Goal: Transaction & Acquisition: Download file/media

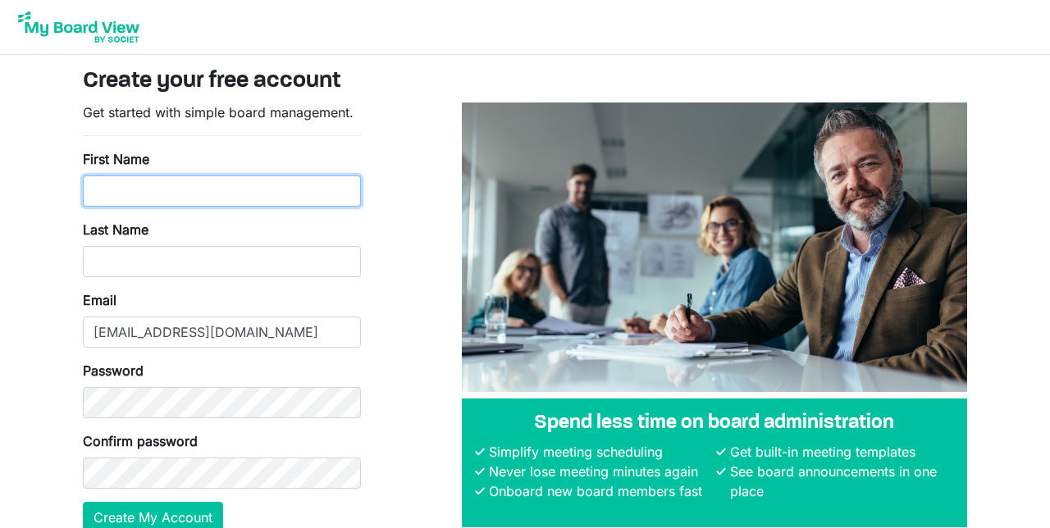
click at [160, 196] on input "First Name" at bounding box center [222, 191] width 278 height 31
type input "C"
type input "[PERSON_NAME]"
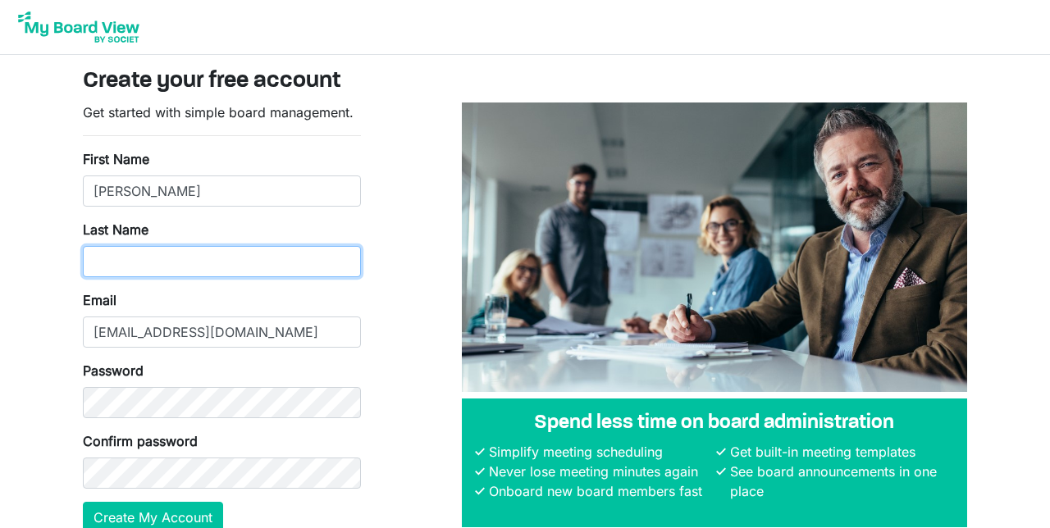
click at [117, 259] on input "Last Name" at bounding box center [222, 261] width 278 height 31
type input "Chongo"
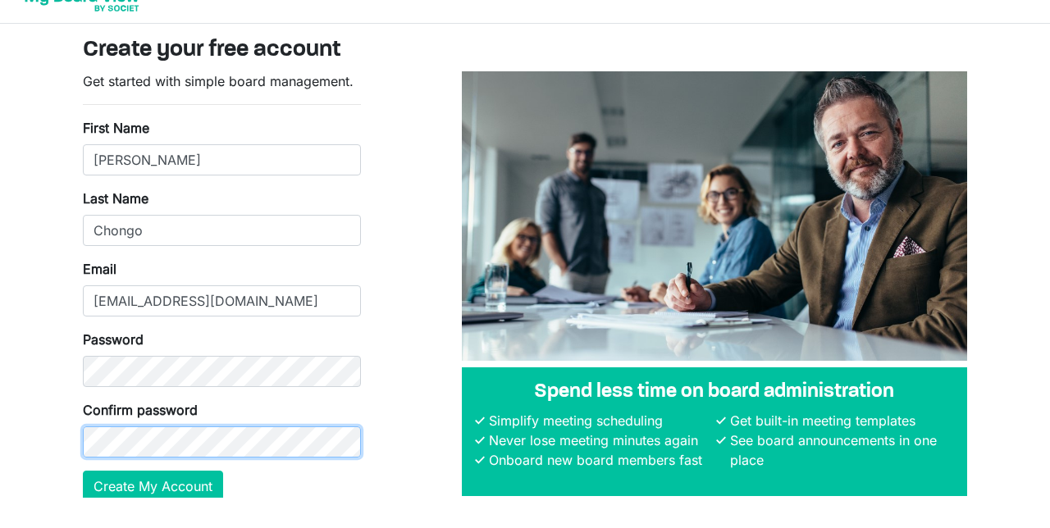
scroll to position [10, 0]
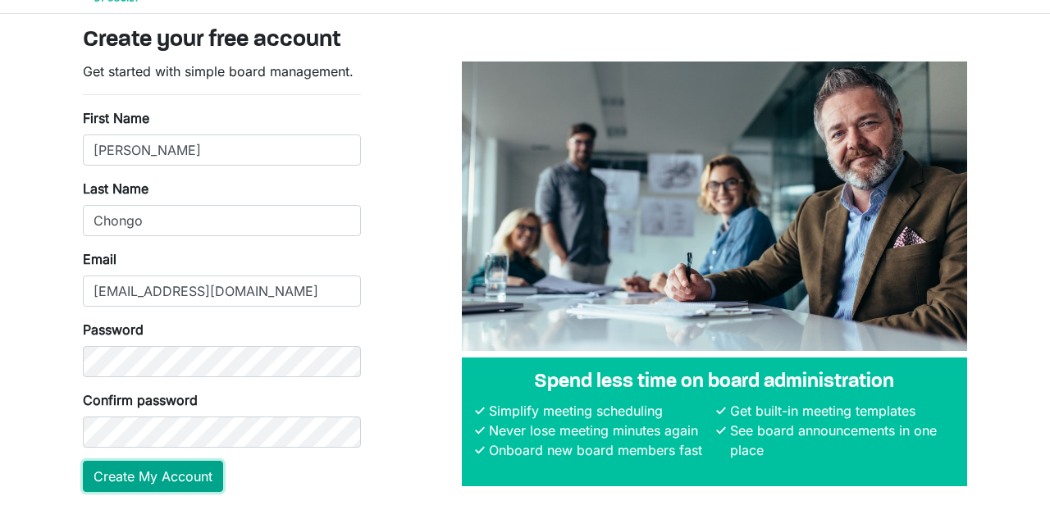
click at [177, 477] on form "Get started with simple board management. First Name John Lukonde Last Name Cho…" at bounding box center [222, 308] width 278 height 431
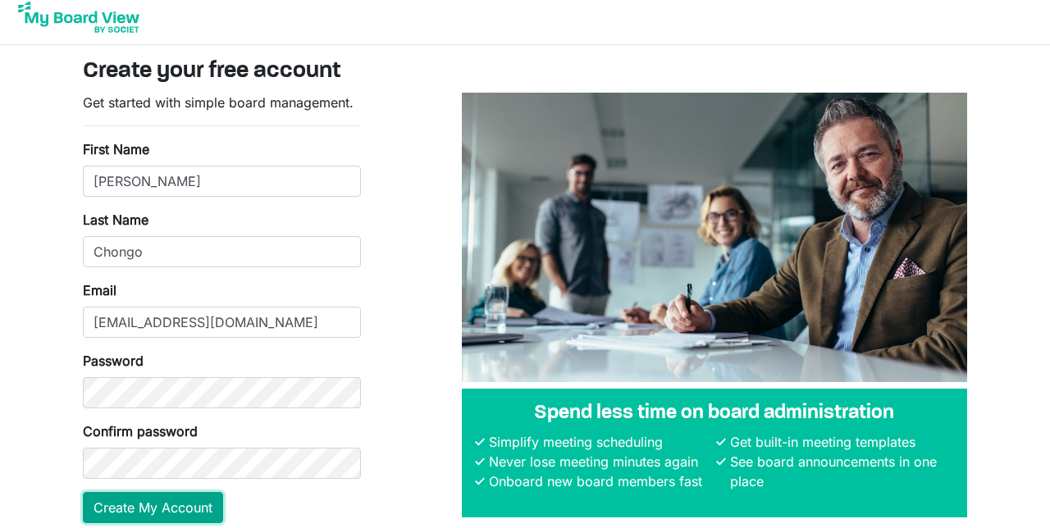
click at [182, 498] on button "Create My Account" at bounding box center [153, 507] width 140 height 31
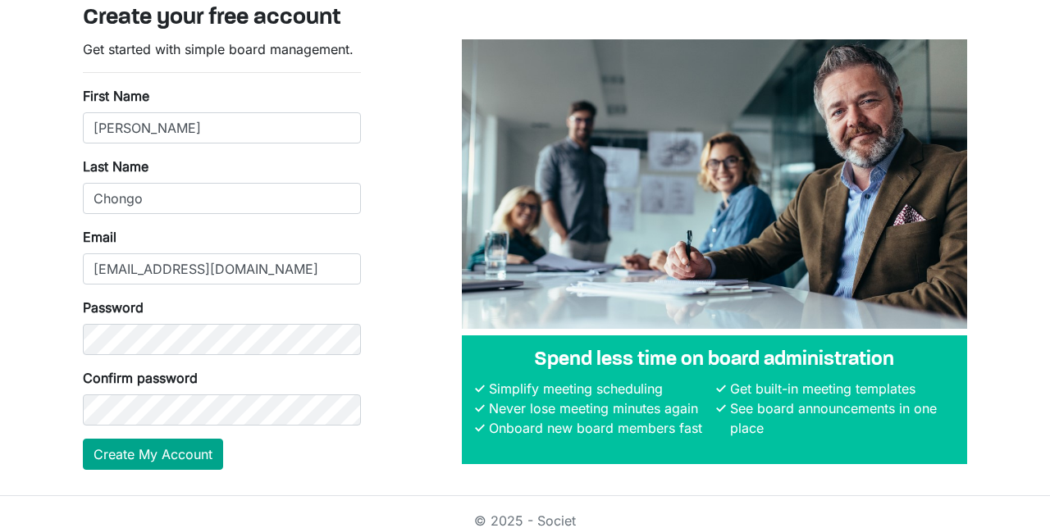
scroll to position [70, 0]
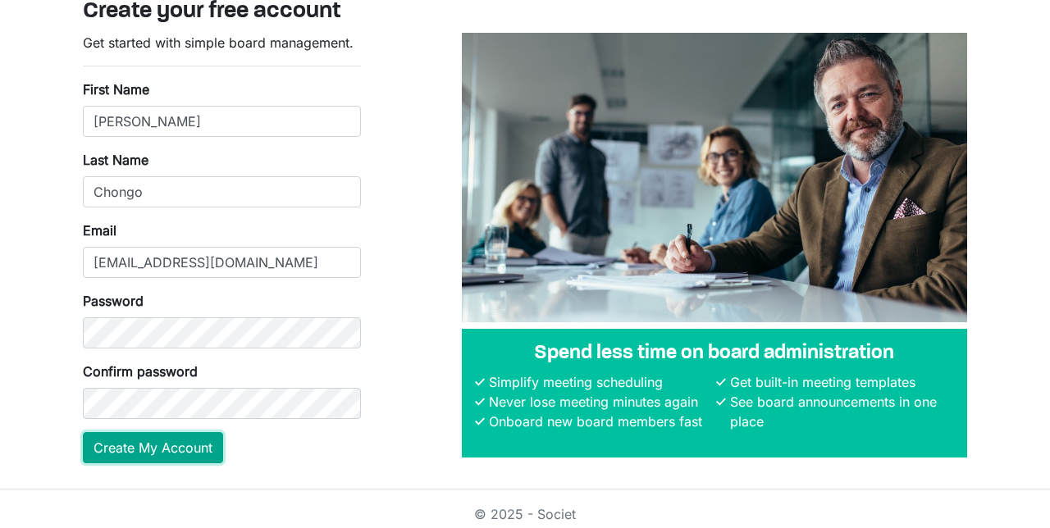
click at [121, 453] on button "Create My Account" at bounding box center [153, 447] width 140 height 31
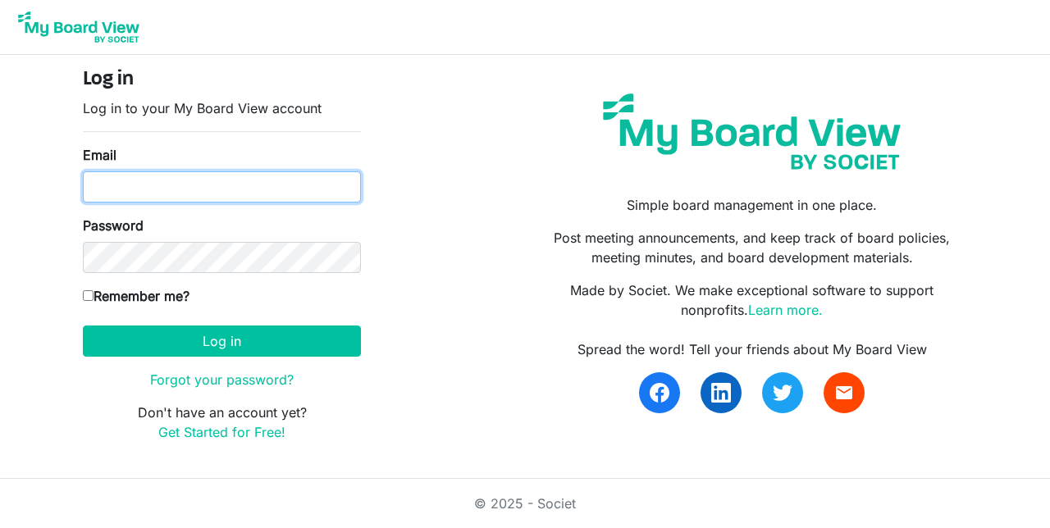
click at [98, 189] on input "Email" at bounding box center [222, 186] width 278 height 31
type input "[EMAIL_ADDRESS][DOMAIN_NAME]"
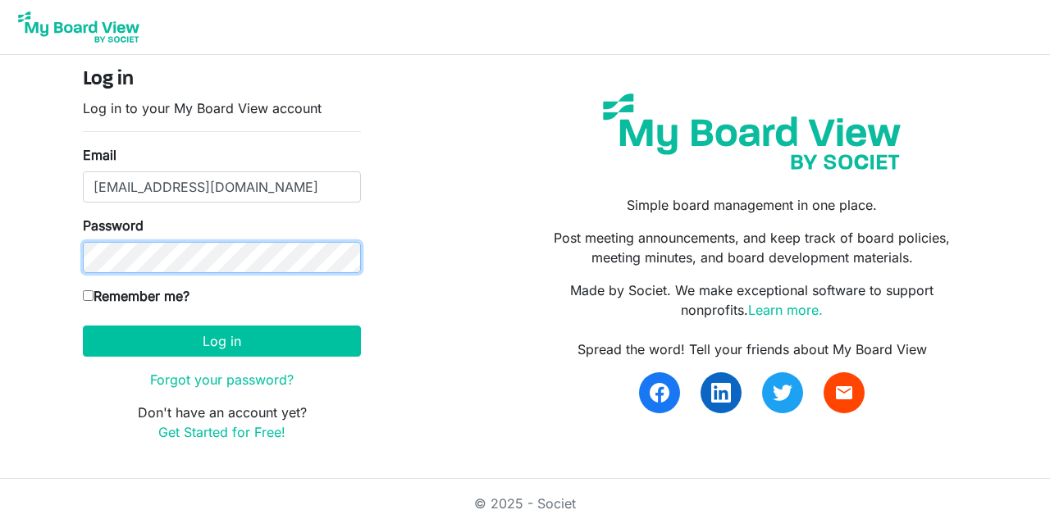
click at [83, 326] on button "Log in" at bounding box center [222, 341] width 278 height 31
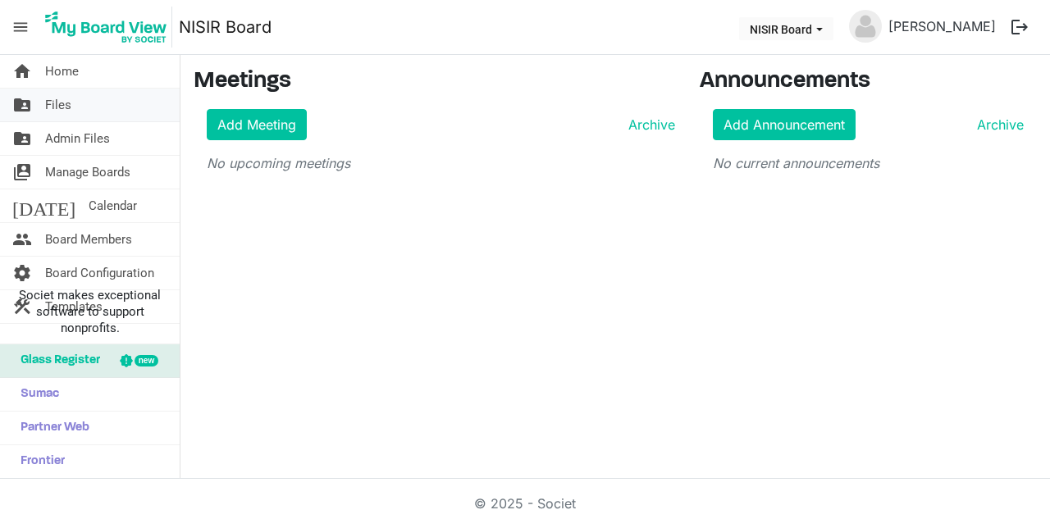
click at [84, 111] on link "folder_shared Files" at bounding box center [90, 105] width 180 height 33
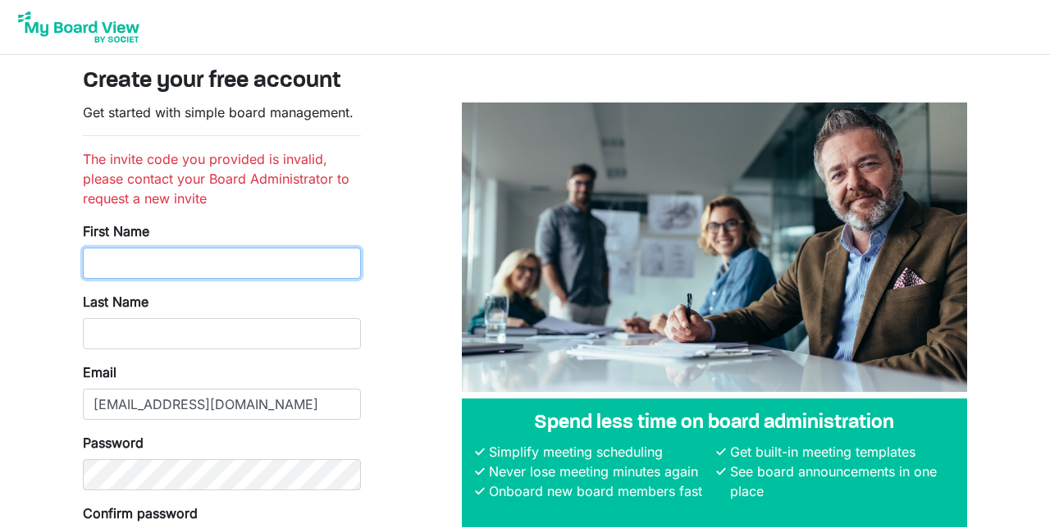
click at [121, 270] on input "First Name" at bounding box center [222, 263] width 278 height 31
type input "[PERSON_NAME]"
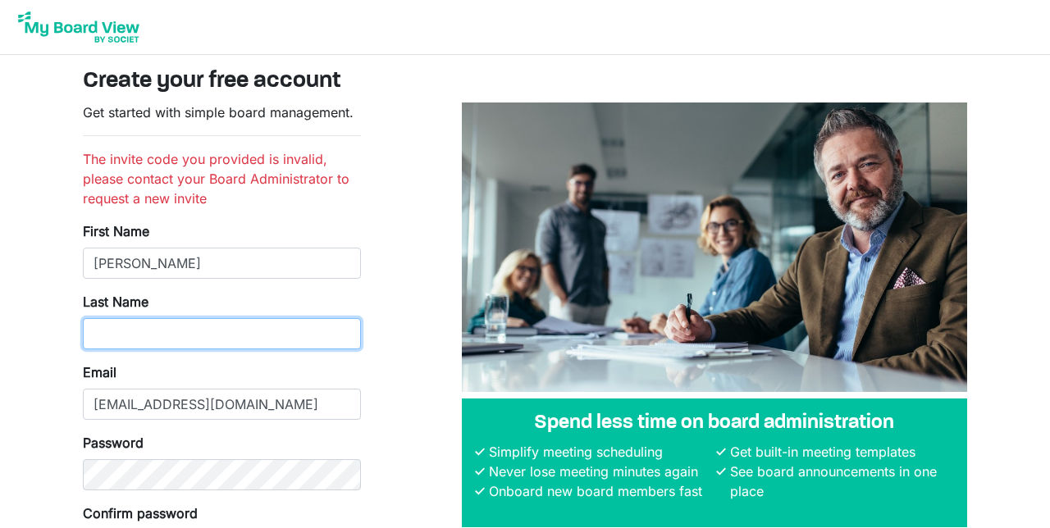
click at [159, 340] on input "Last Name" at bounding box center [222, 333] width 278 height 31
click at [117, 327] on input "Last Name" at bounding box center [222, 333] width 278 height 31
type input "Chongo"
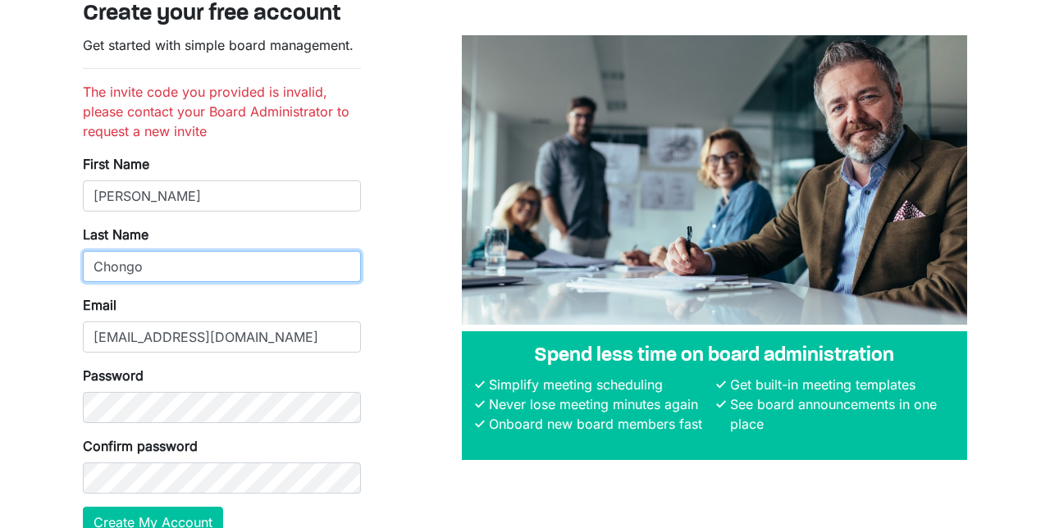
scroll to position [82, 0]
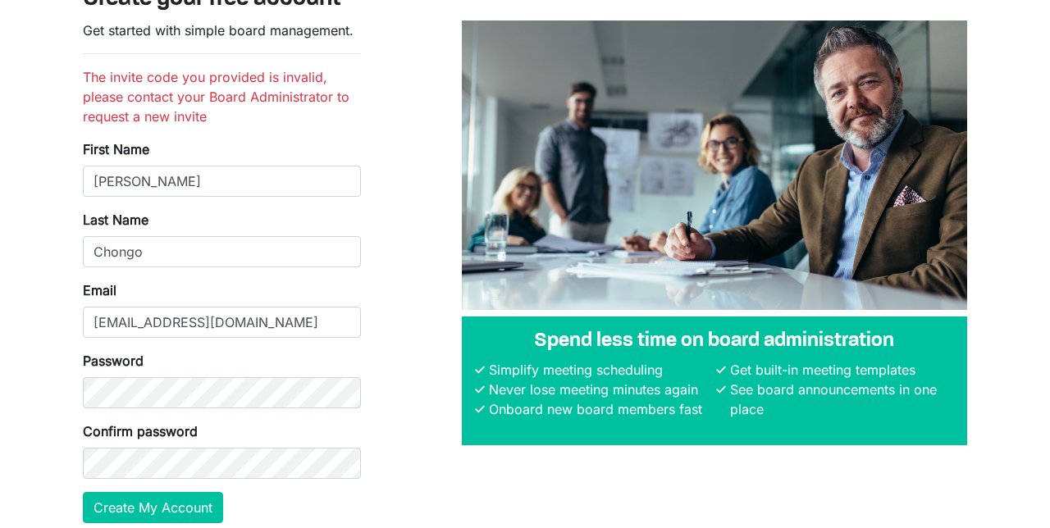
click at [14, 456] on body "Create your free account Get started with simple board management. The invite c…" at bounding box center [525, 234] width 1050 height 632
click at [125, 495] on button "Create My Account" at bounding box center [153, 507] width 140 height 31
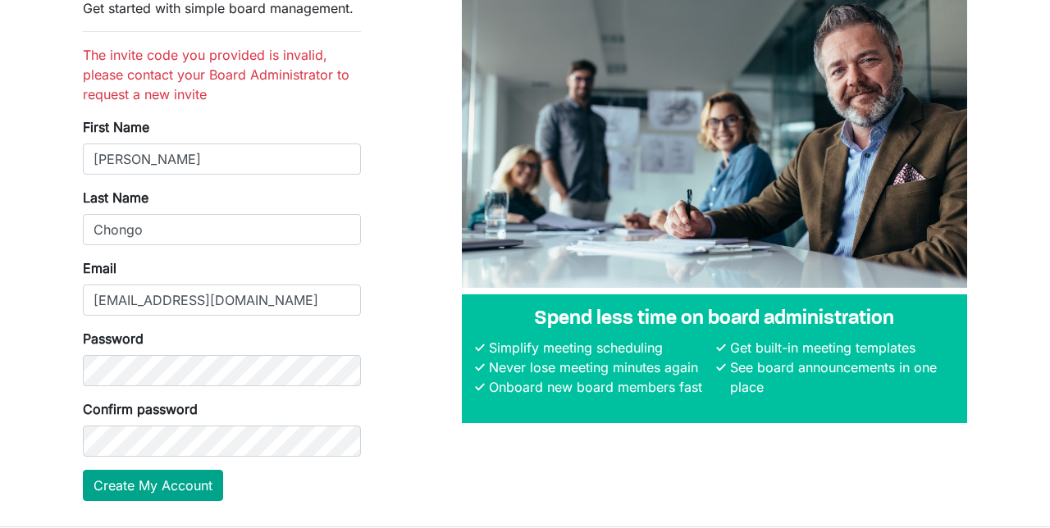
scroll to position [127, 0]
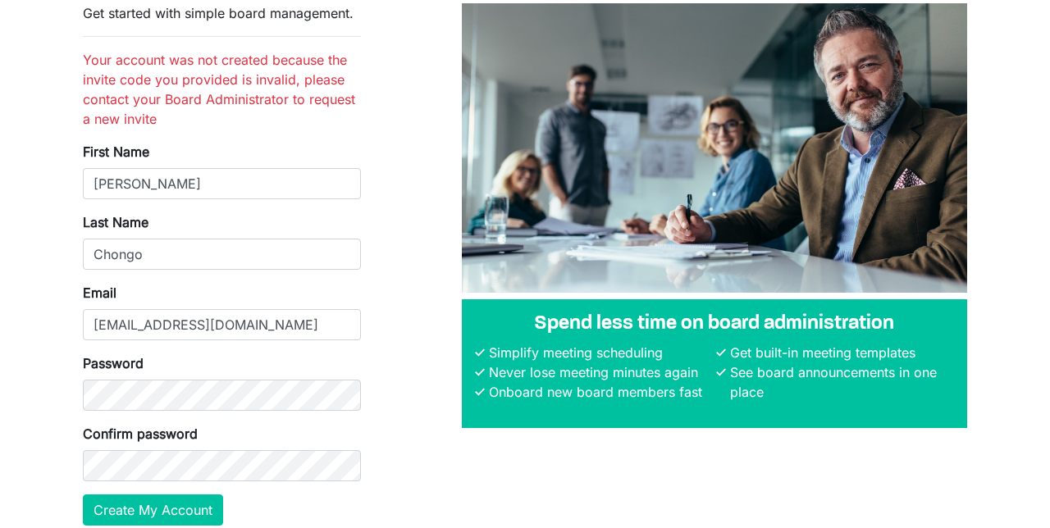
scroll to position [102, 0]
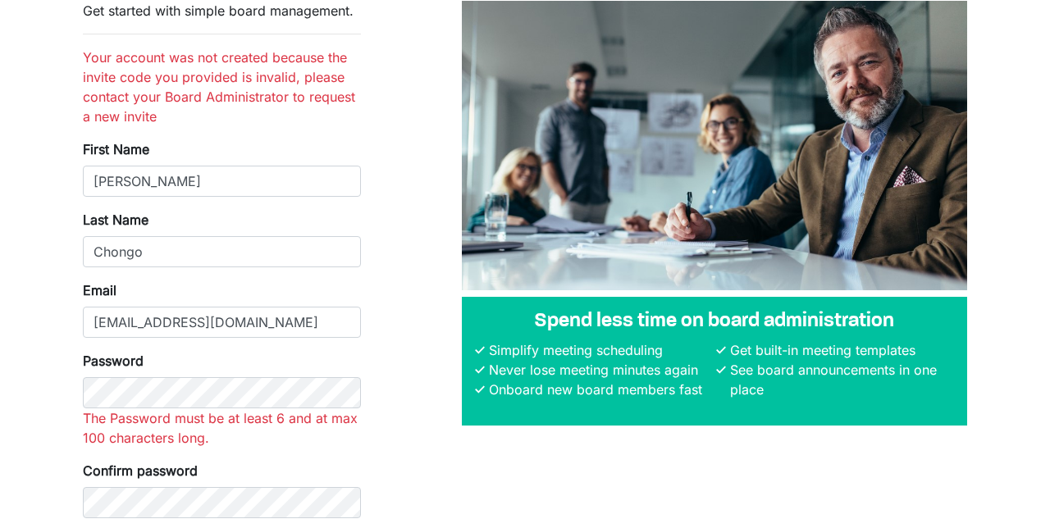
click at [189, 503] on form "Get started with simple board management. Your account was not created because …" at bounding box center [222, 282] width 278 height 562
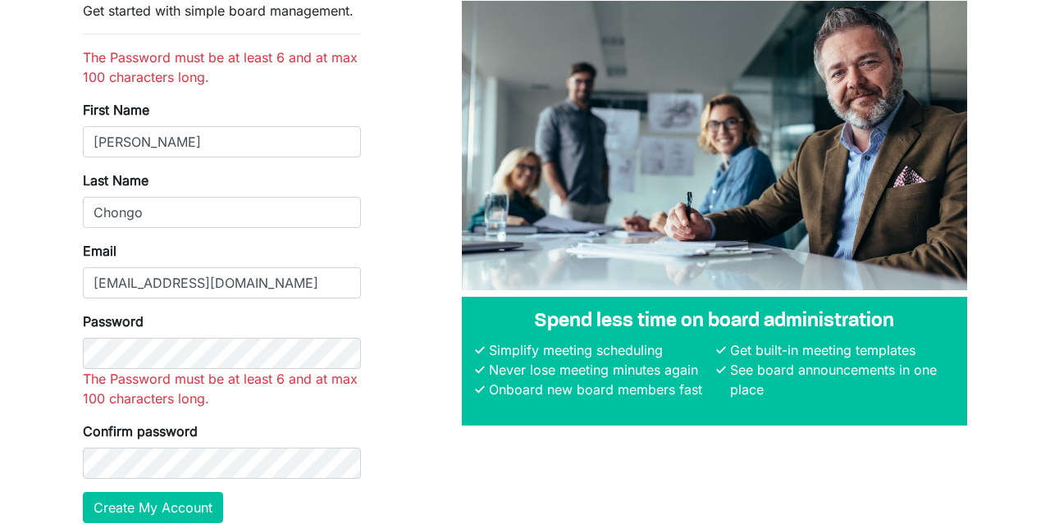
click at [178, 527] on main "Create your free account Get started with simple board management. The Password…" at bounding box center [525, 251] width 911 height 596
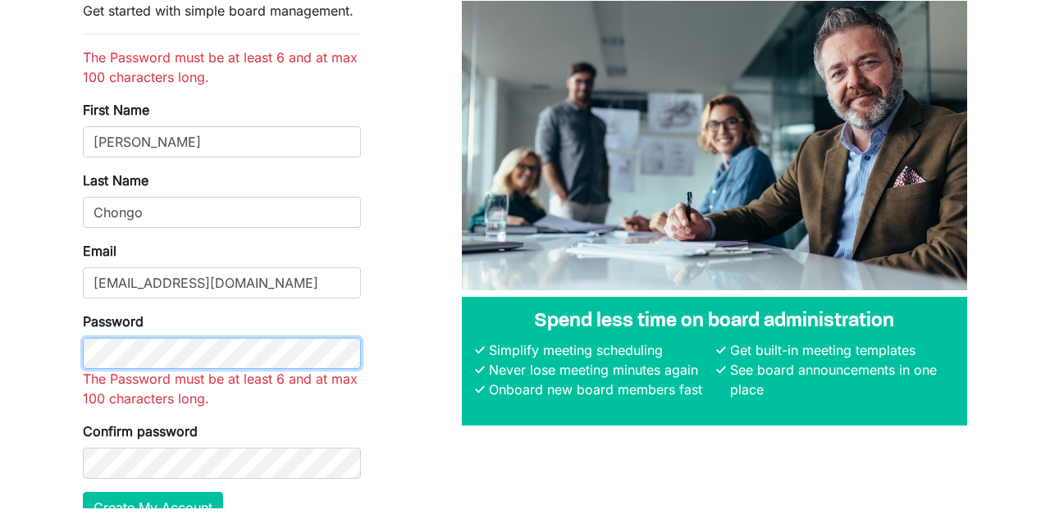
scroll to position [62, 0]
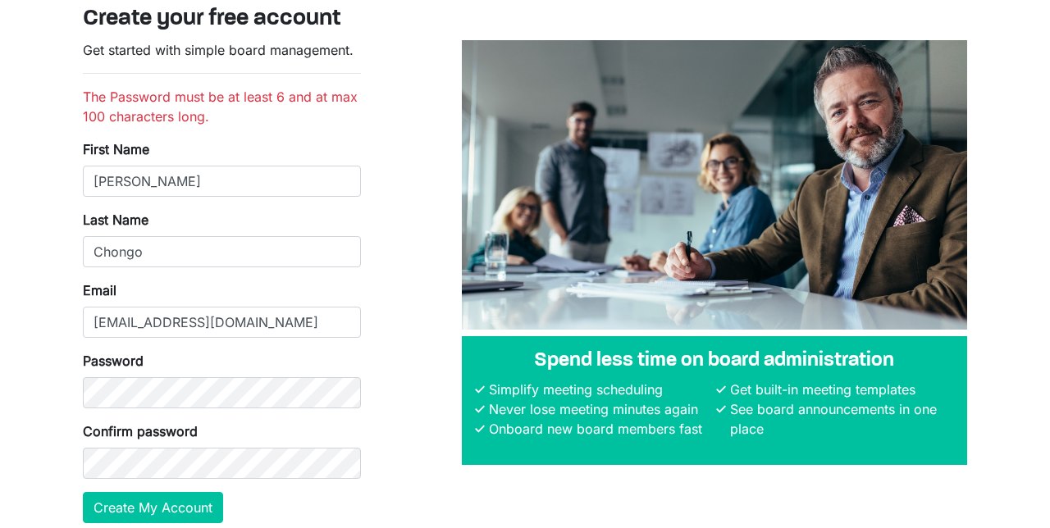
click at [0, 424] on body "Create your free account Get started with simple board management. The Password…" at bounding box center [525, 244] width 1050 height 612
click at [157, 506] on button "Create My Account" at bounding box center [153, 507] width 140 height 31
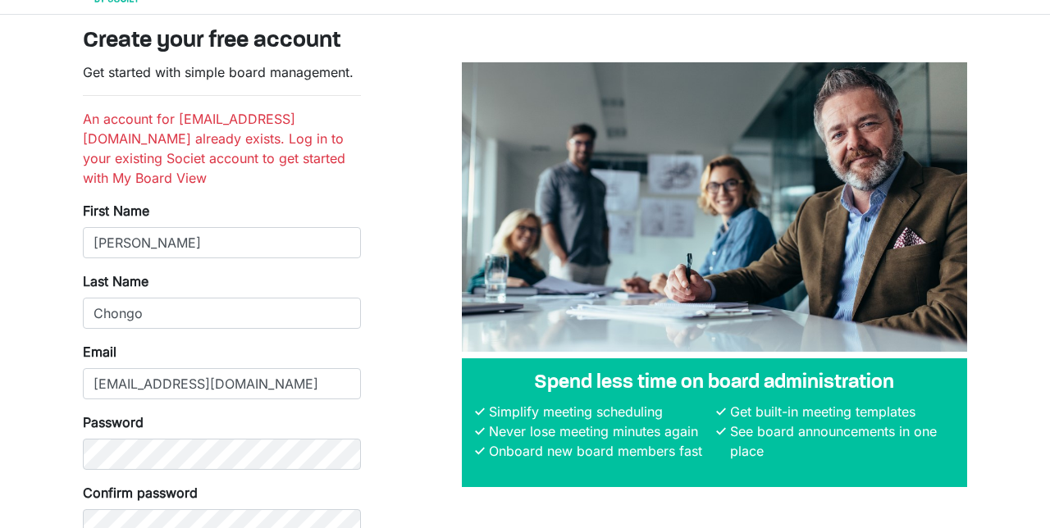
scroll to position [82, 0]
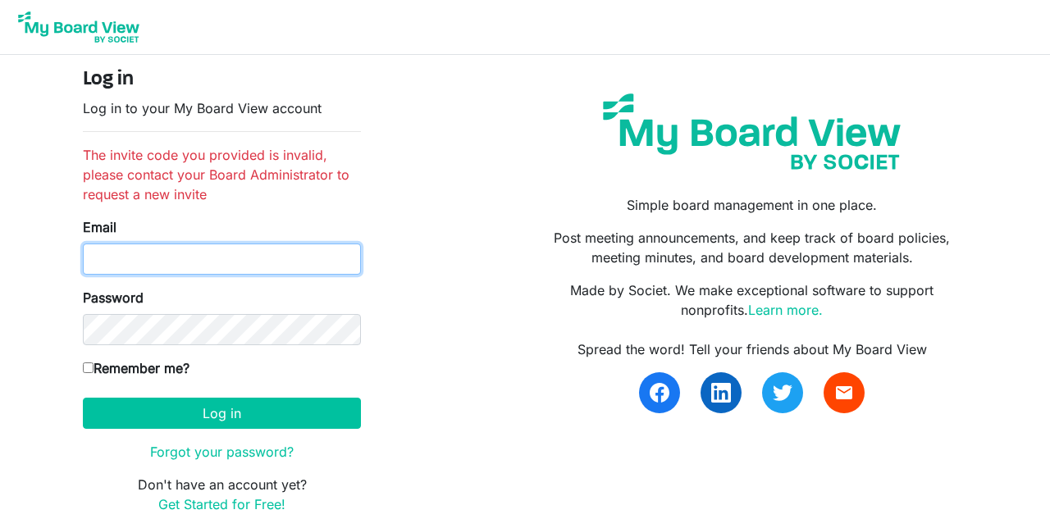
click at [147, 244] on input "Email" at bounding box center [222, 259] width 278 height 31
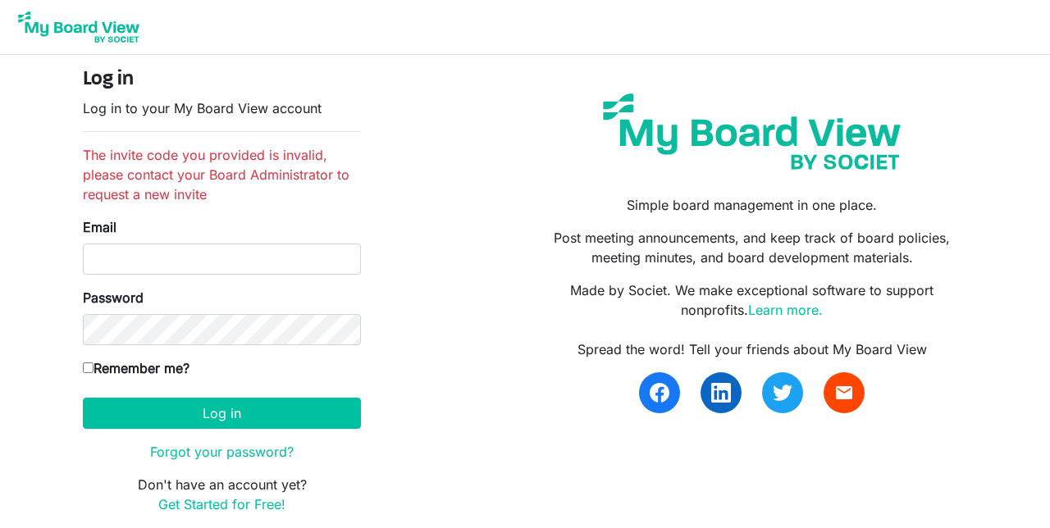
click at [147, 242] on div "Email" at bounding box center [222, 245] width 278 height 57
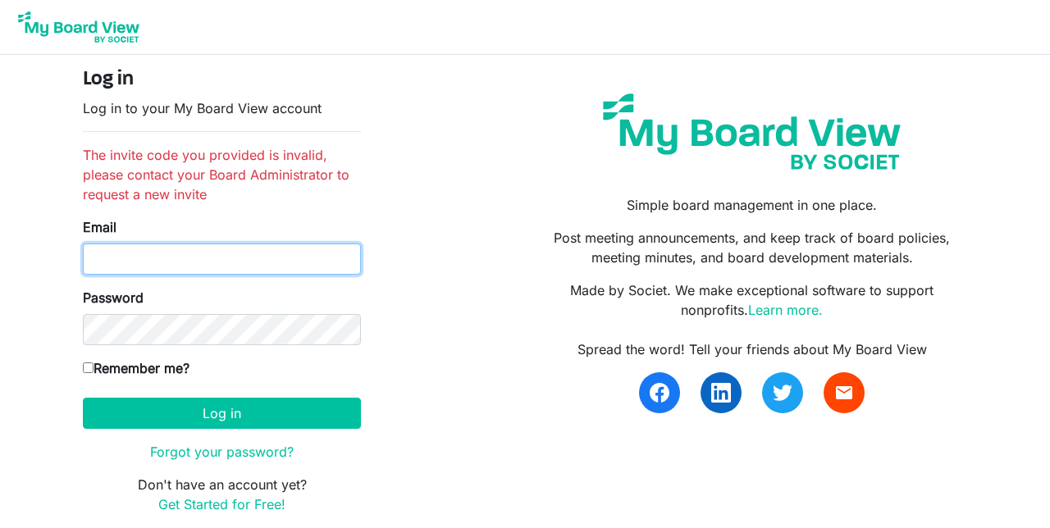
click at [147, 244] on input "Email" at bounding box center [222, 259] width 278 height 31
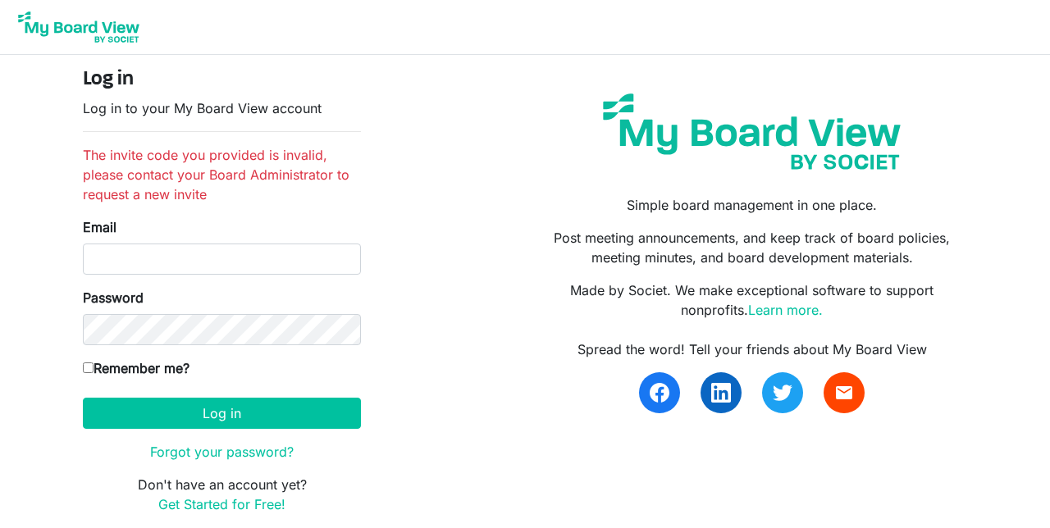
click at [147, 242] on div "Email" at bounding box center [222, 245] width 278 height 57
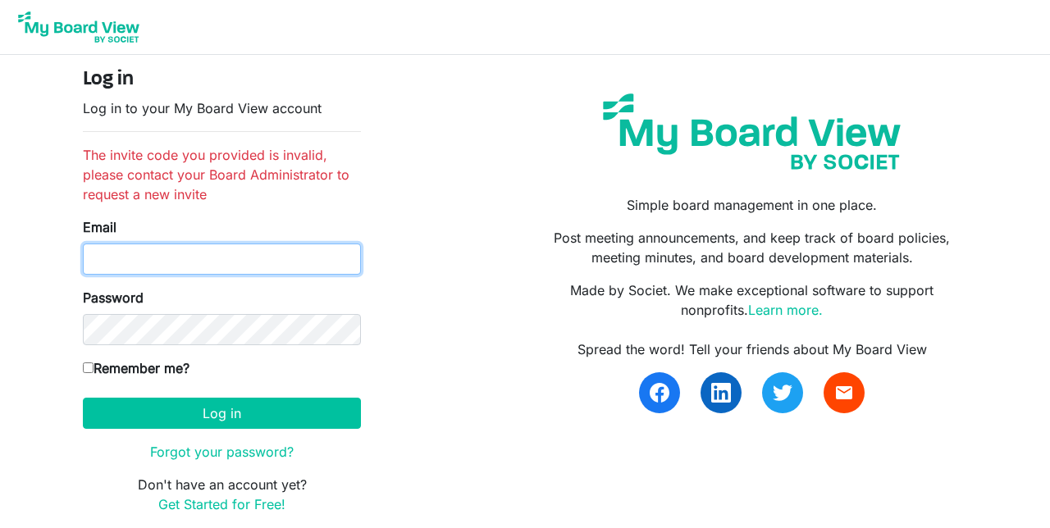
drag, startPoint x: 127, startPoint y: 270, endPoint x: 119, endPoint y: 238, distance: 33.0
click at [119, 238] on div "Email" at bounding box center [222, 245] width 278 height 57
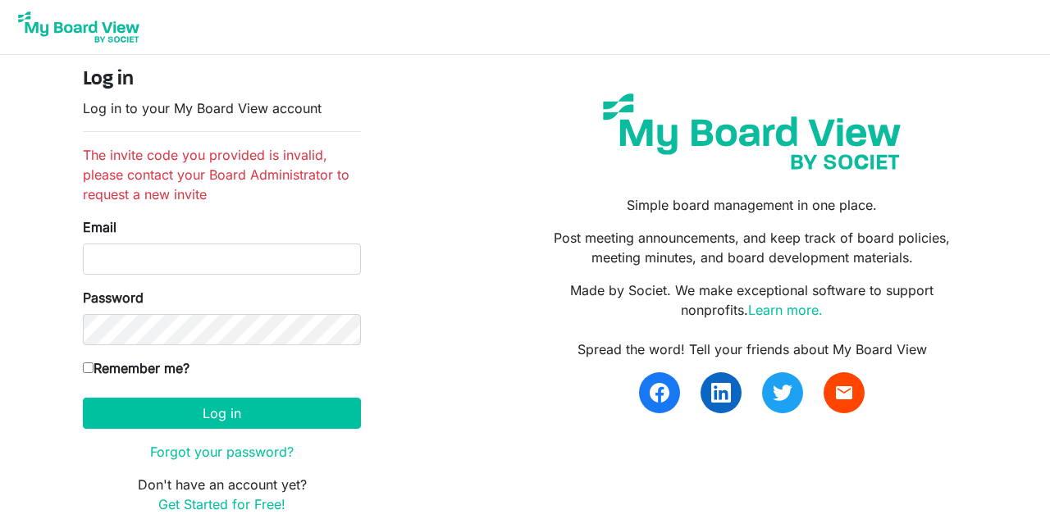
click at [119, 238] on div "Email" at bounding box center [222, 245] width 278 height 57
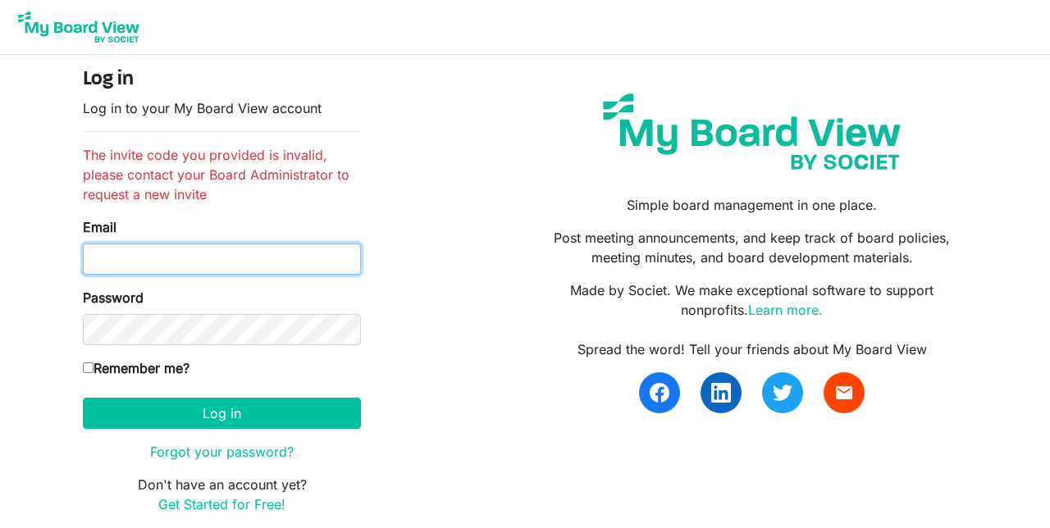
click at [107, 270] on input "Email" at bounding box center [222, 259] width 278 height 31
type input "jlchongo@yahoo.com"
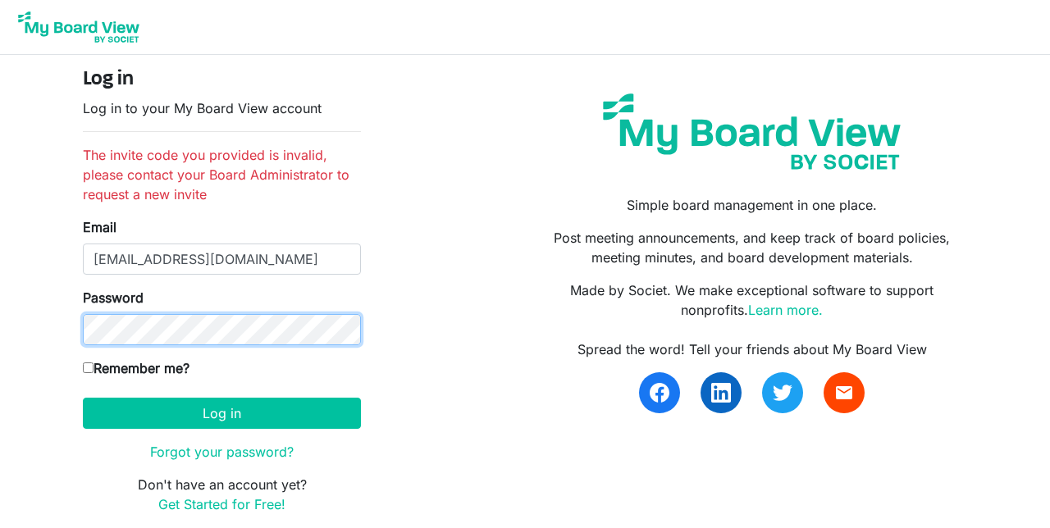
click at [83, 398] on button "Log in" at bounding box center [222, 413] width 278 height 31
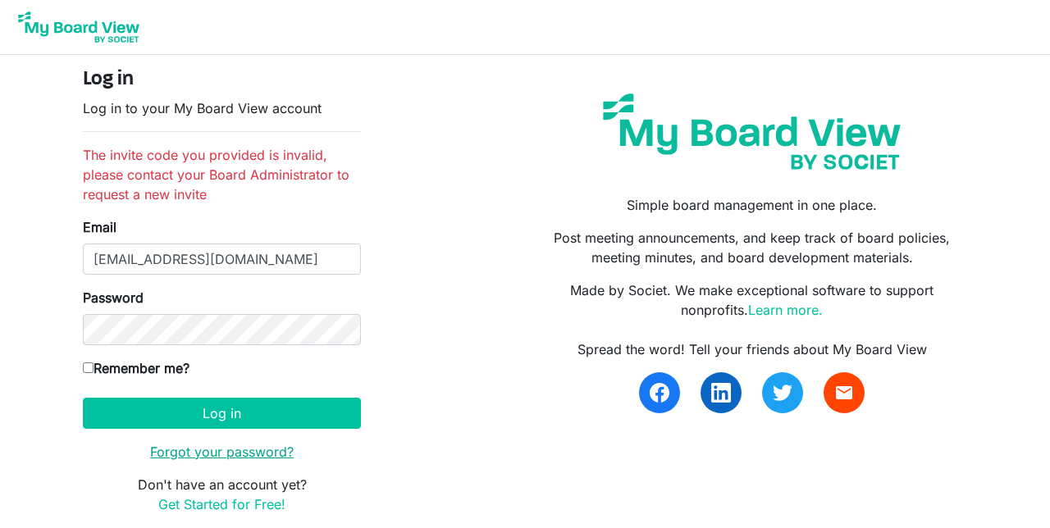
click at [221, 457] on link "Forgot your password?" at bounding box center [222, 452] width 144 height 16
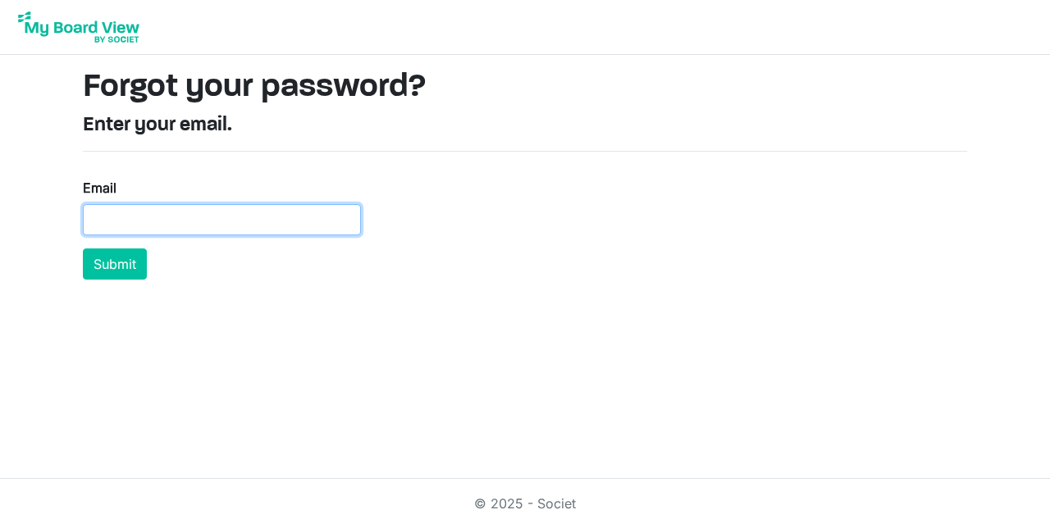
click at [103, 221] on input "Email" at bounding box center [222, 219] width 278 height 31
type input "[EMAIL_ADDRESS][DOMAIN_NAME]"
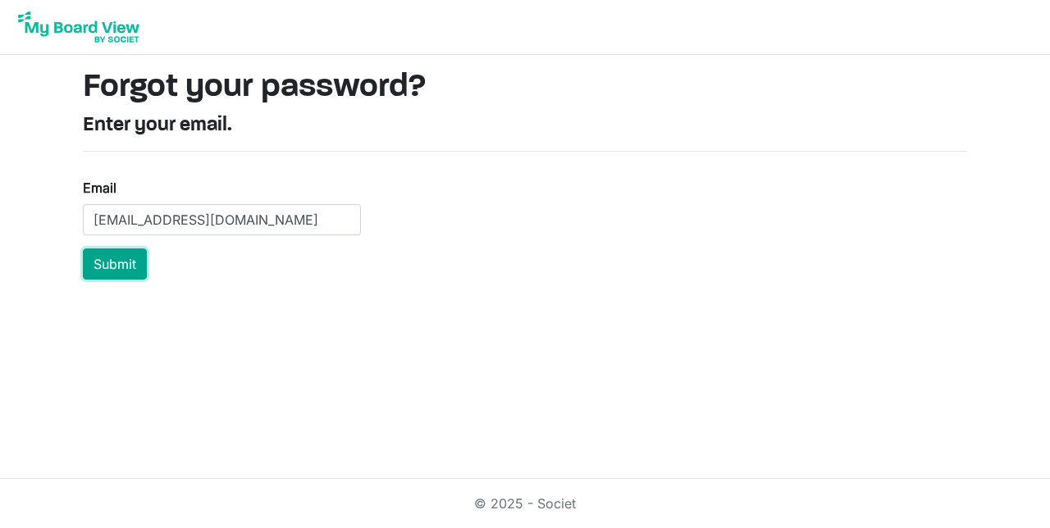
click at [115, 267] on button "Submit" at bounding box center [115, 264] width 64 height 31
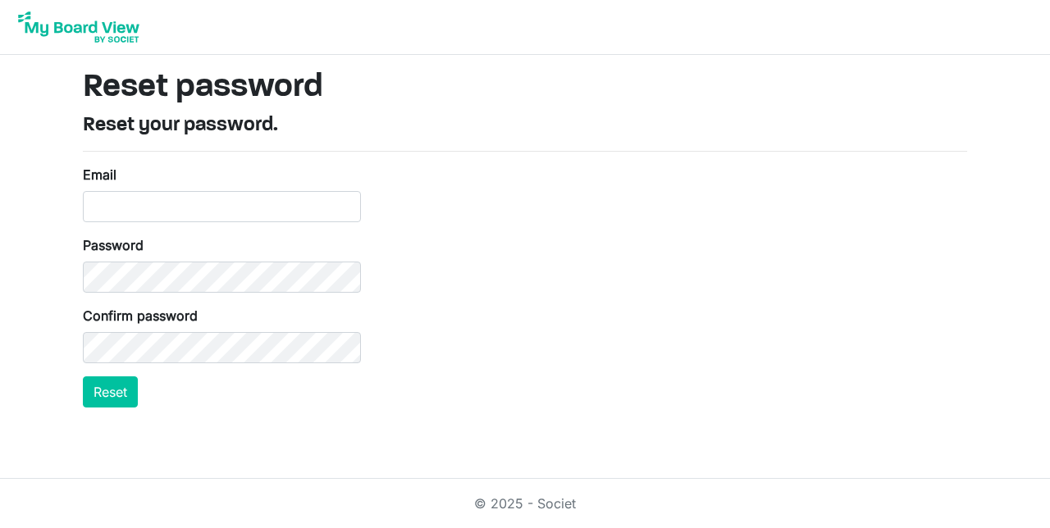
click at [117, 236] on label "Password" at bounding box center [113, 245] width 61 height 20
click at [130, 212] on input "Email" at bounding box center [222, 206] width 278 height 31
type input "[EMAIL_ADDRESS][DOMAIN_NAME]"
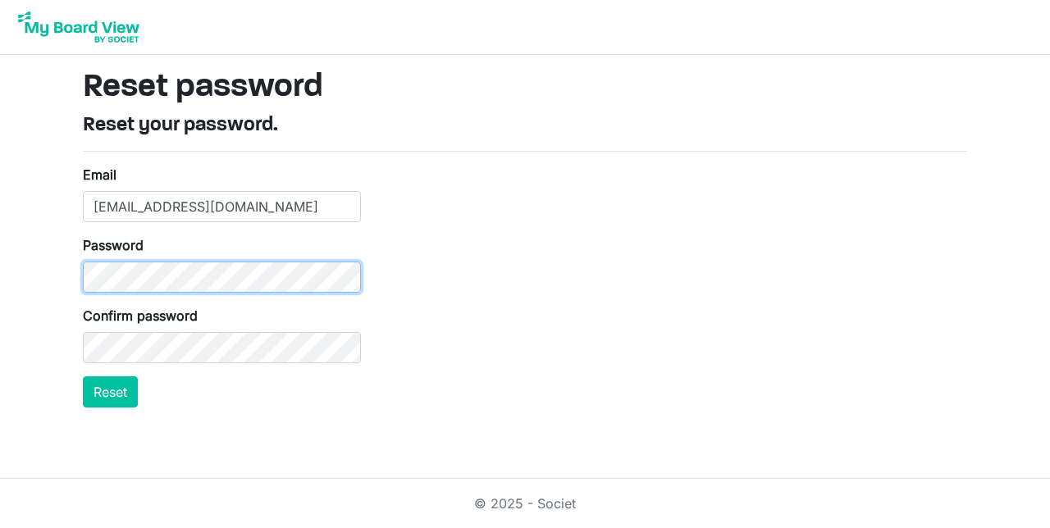
click at [83, 377] on button "Reset" at bounding box center [110, 392] width 55 height 31
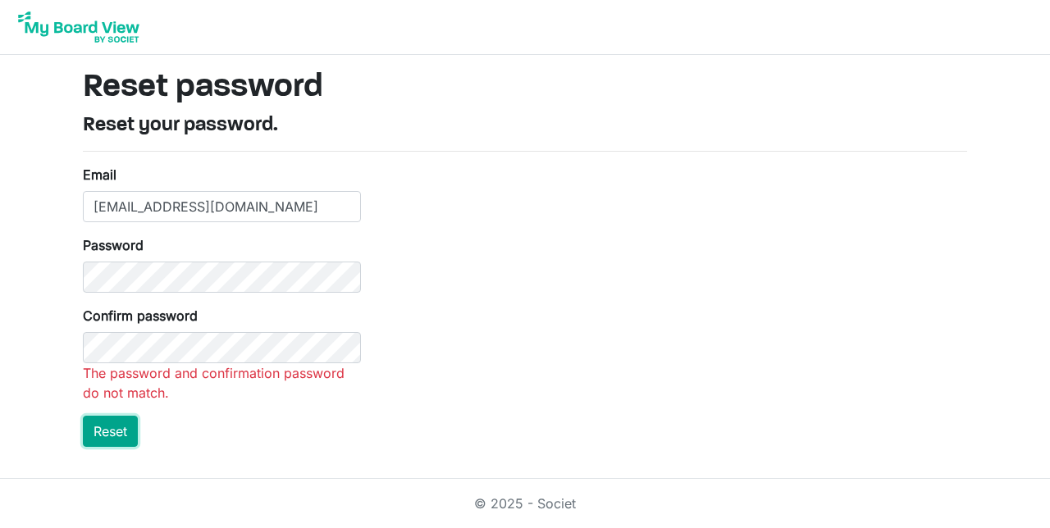
click at [113, 427] on html "Reset password Reset your password. Email jlchongo@yahoo.com Password Confirm p…" at bounding box center [525, 264] width 1050 height 528
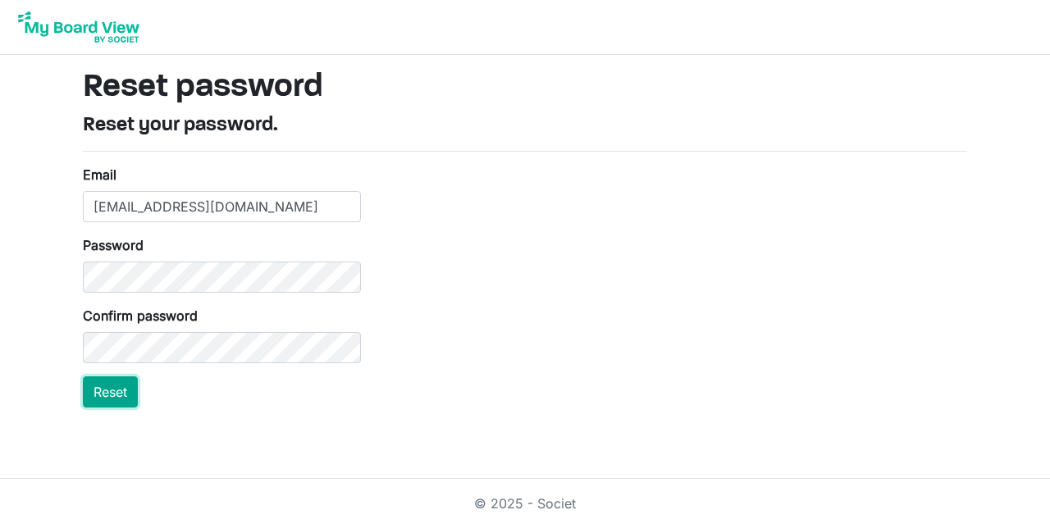
click at [104, 397] on button "Reset" at bounding box center [110, 392] width 55 height 31
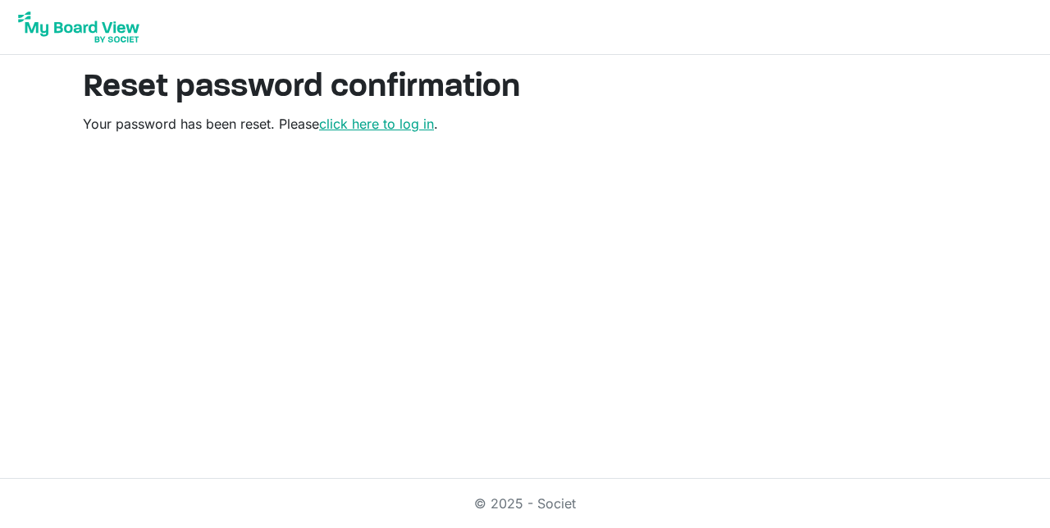
click at [398, 128] on link "click here to log in" at bounding box center [376, 124] width 115 height 16
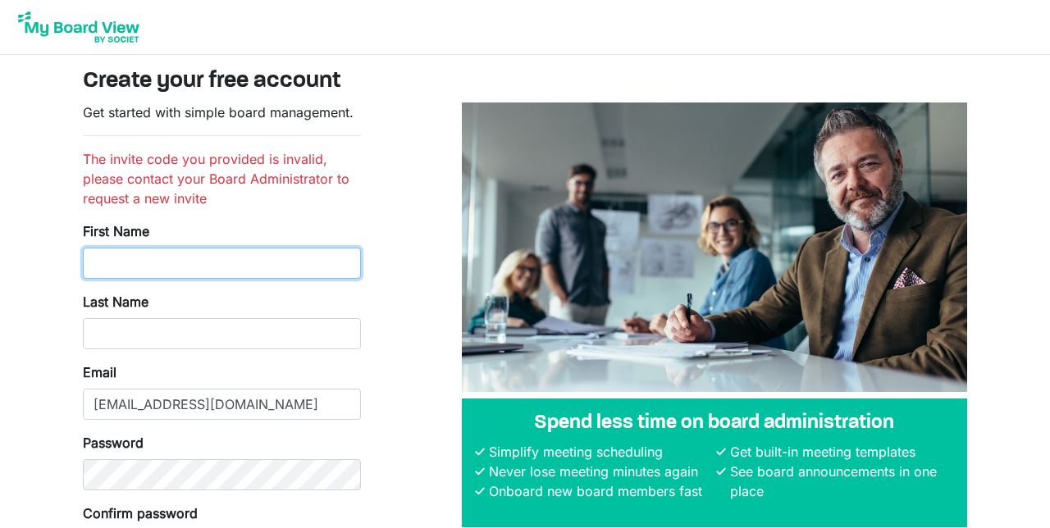
click at [105, 256] on input "First Name" at bounding box center [222, 263] width 278 height 31
type input "[PERSON_NAME]"
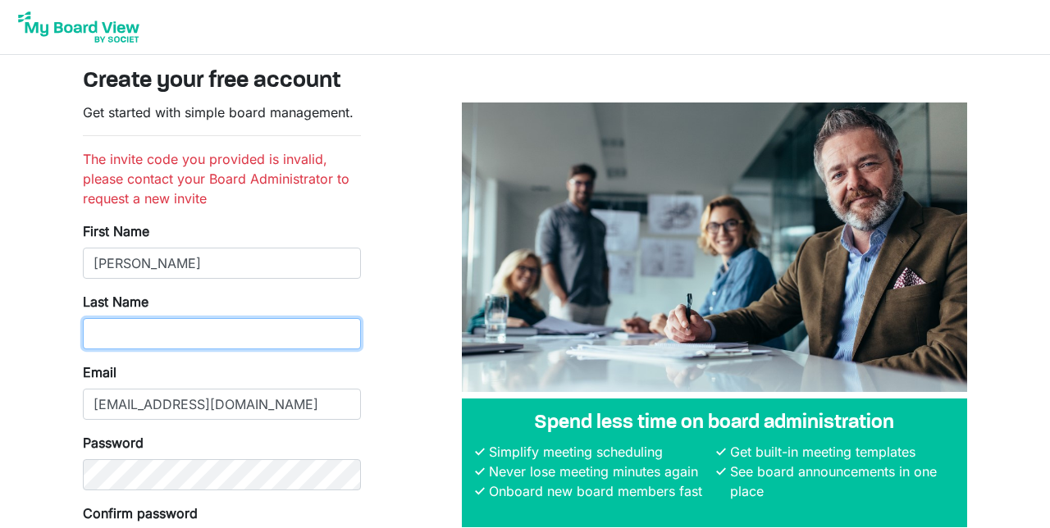
click at [96, 335] on input "Last Name" at bounding box center [222, 333] width 278 height 31
type input "Chongo"
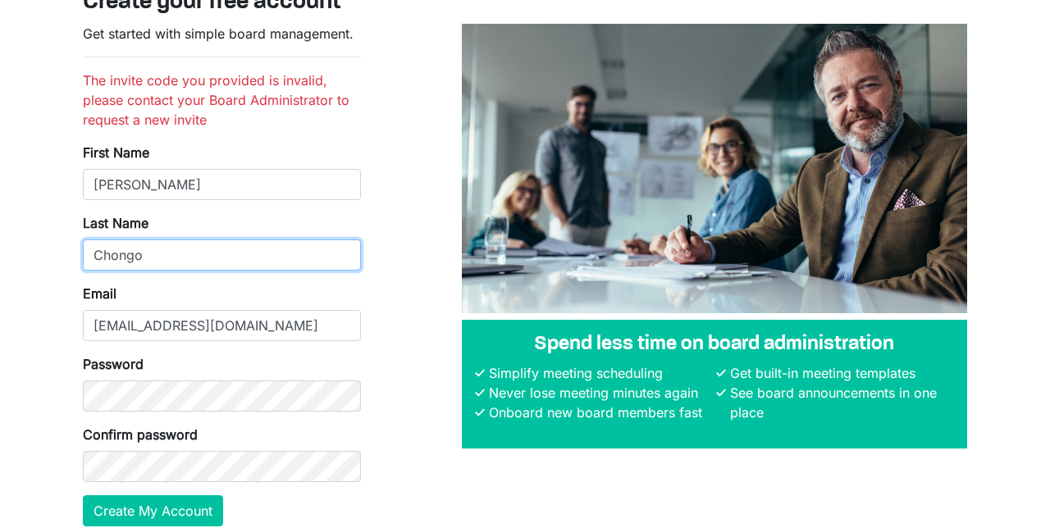
scroll to position [82, 0]
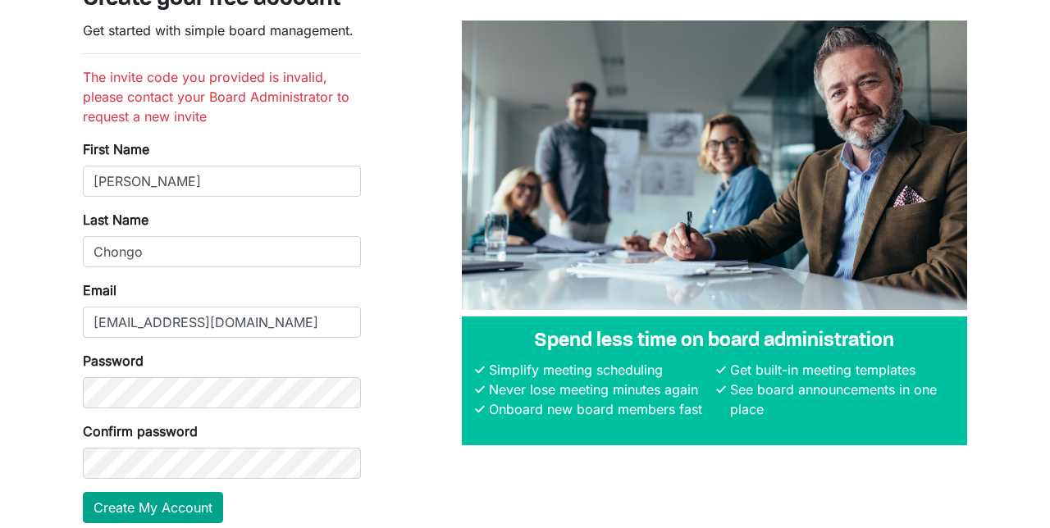
click at [169, 512] on button "Create My Account" at bounding box center [153, 507] width 140 height 31
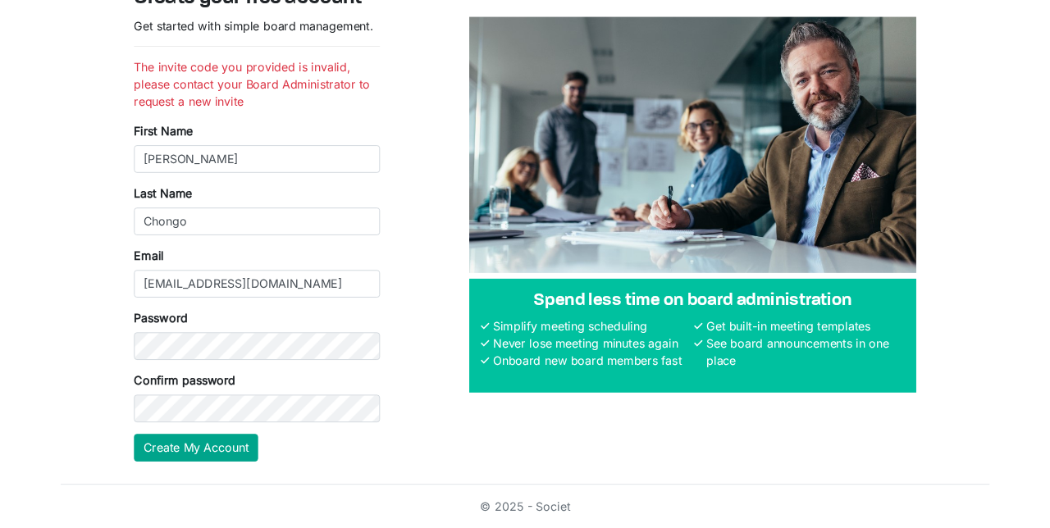
scroll to position [135, 0]
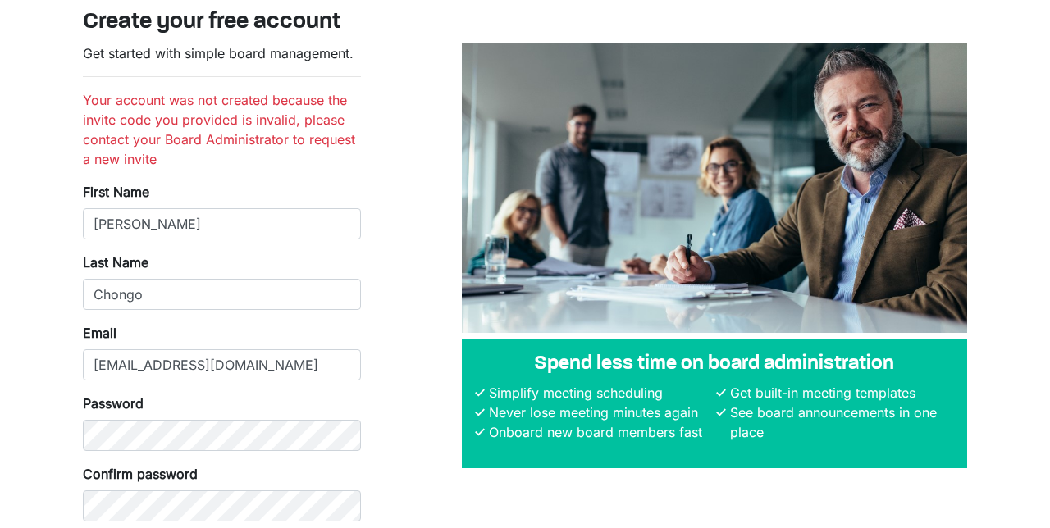
scroll to position [102, 0]
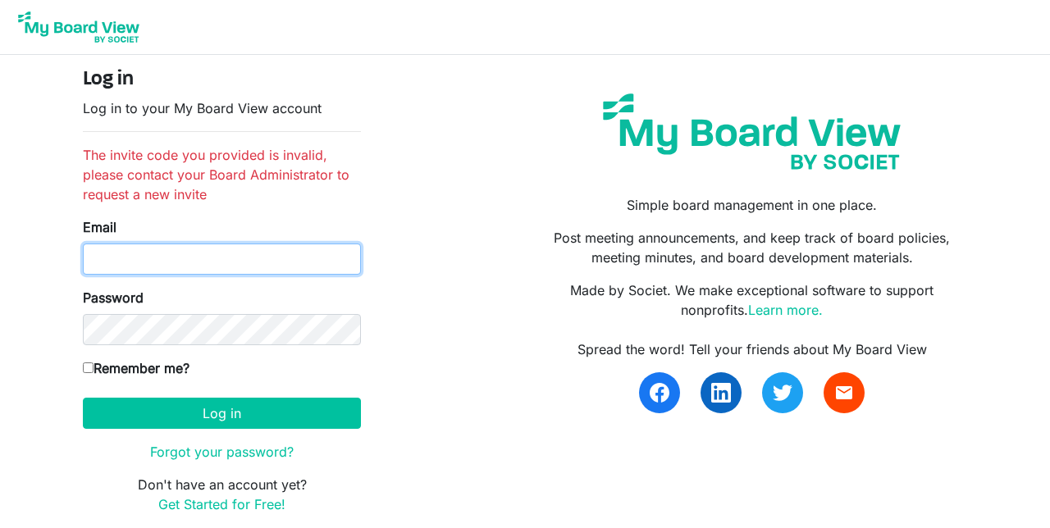
click at [154, 265] on input "Email" at bounding box center [222, 259] width 278 height 31
type input "jlchongo@yahoo.com"
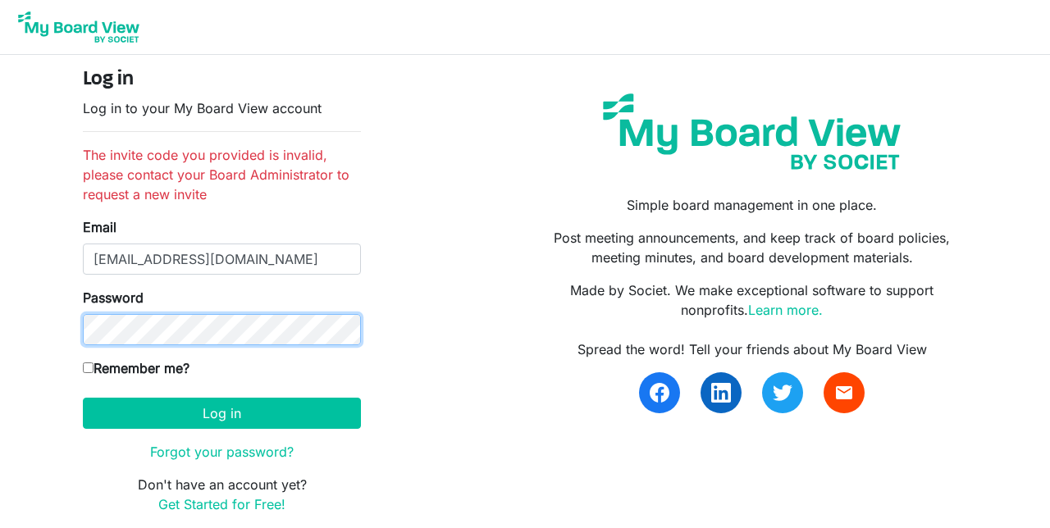
click at [83, 398] on button "Log in" at bounding box center [222, 413] width 278 height 31
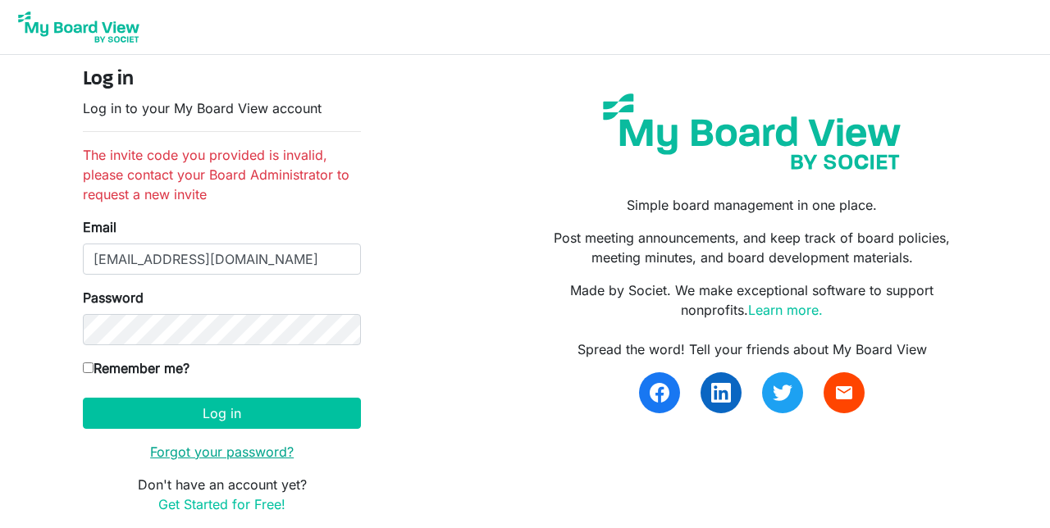
click at [220, 448] on link "Forgot your password?" at bounding box center [222, 452] width 144 height 16
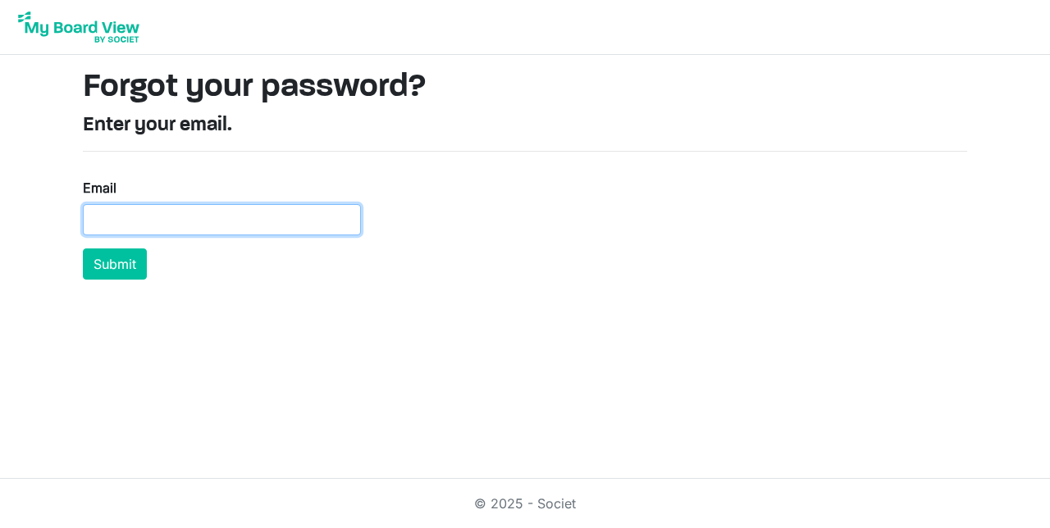
click at [94, 222] on input "Email" at bounding box center [222, 219] width 278 height 31
type input "jlchongo@yahoo.com"
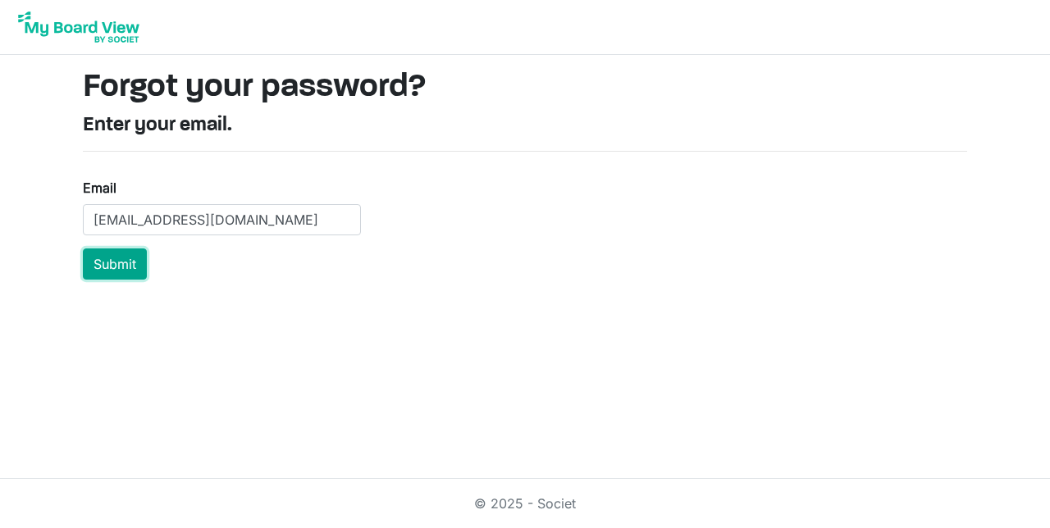
click at [112, 267] on button "Submit" at bounding box center [115, 264] width 64 height 31
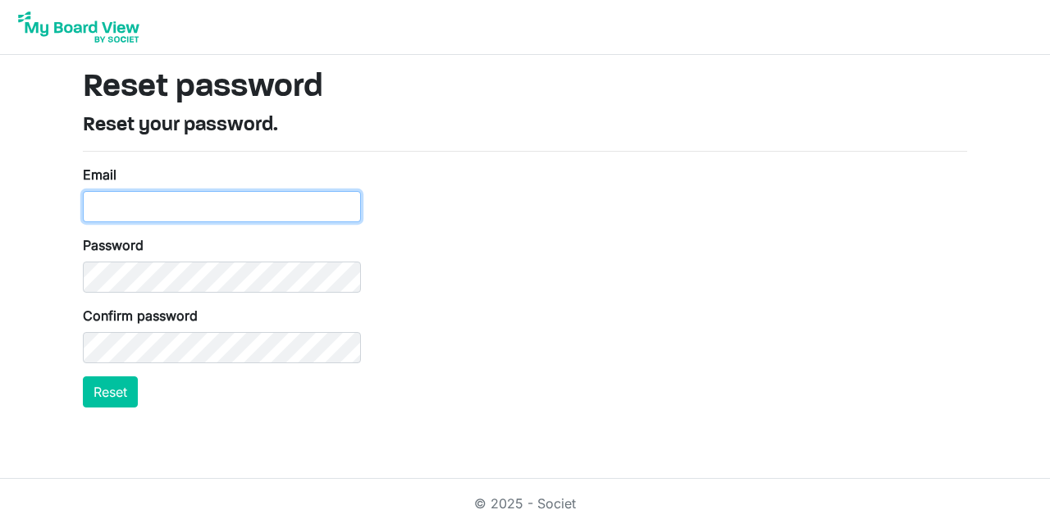
click at [194, 205] on input "Email" at bounding box center [222, 206] width 278 height 31
type input "jlchongo@yahoo.com"
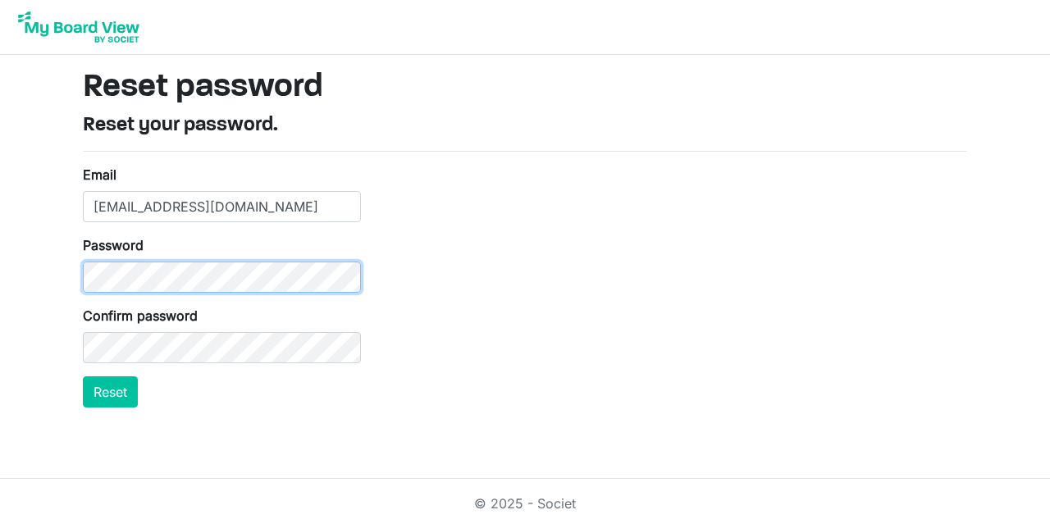
click at [83, 377] on button "Reset" at bounding box center [110, 392] width 55 height 31
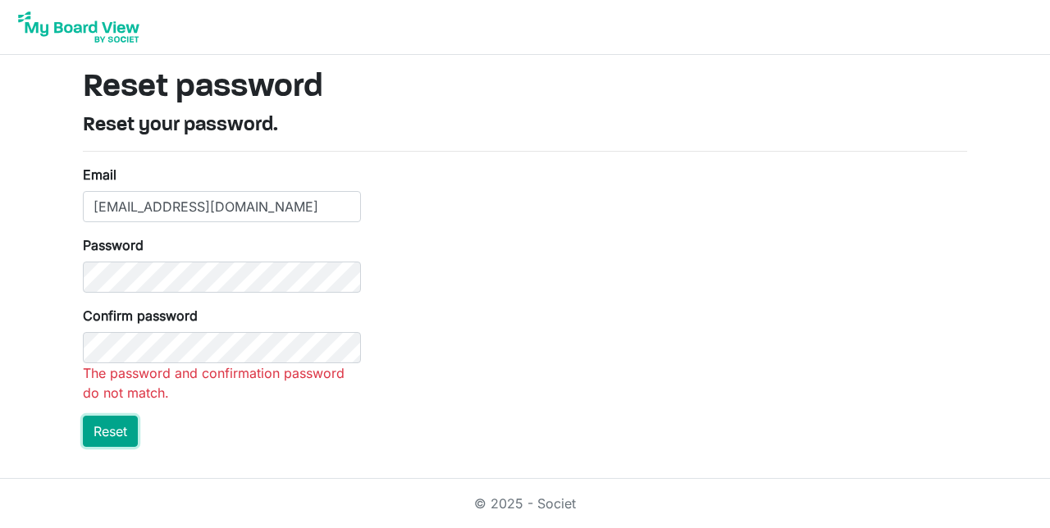
click at [107, 425] on html "Reset password Reset your password. Email [EMAIL_ADDRESS][DOMAIN_NAME] Password…" at bounding box center [525, 264] width 1050 height 528
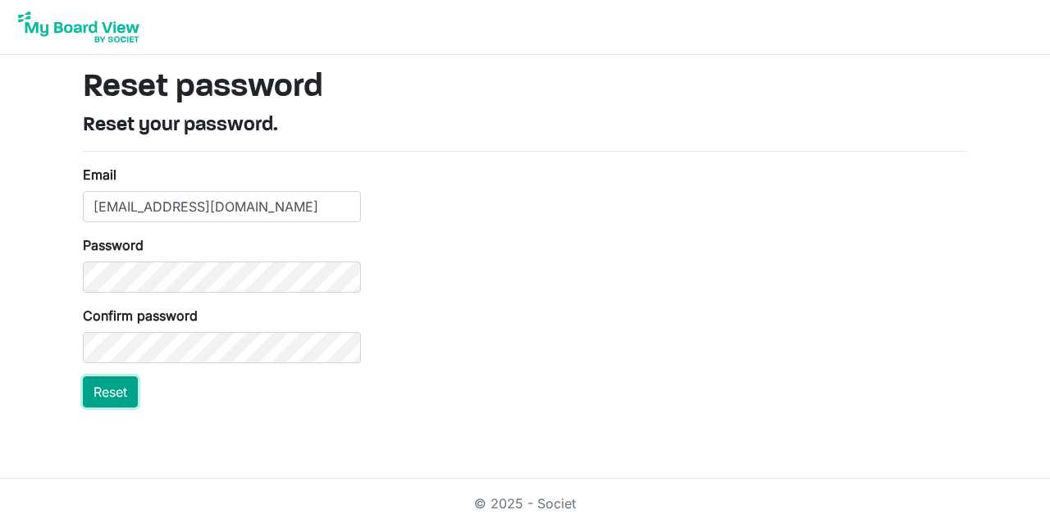
click at [103, 392] on button "Reset" at bounding box center [110, 392] width 55 height 31
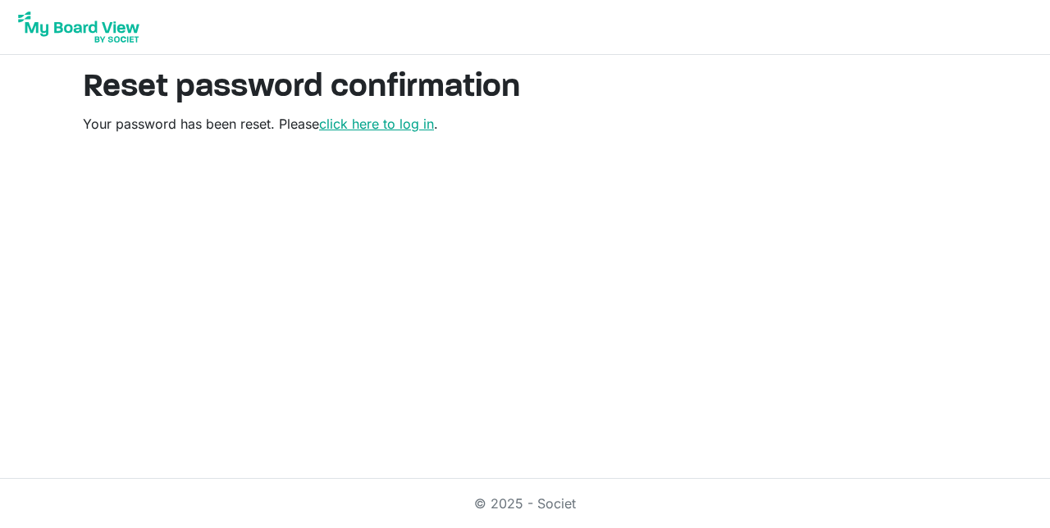
click at [397, 129] on link "click here to log in" at bounding box center [376, 124] width 115 height 16
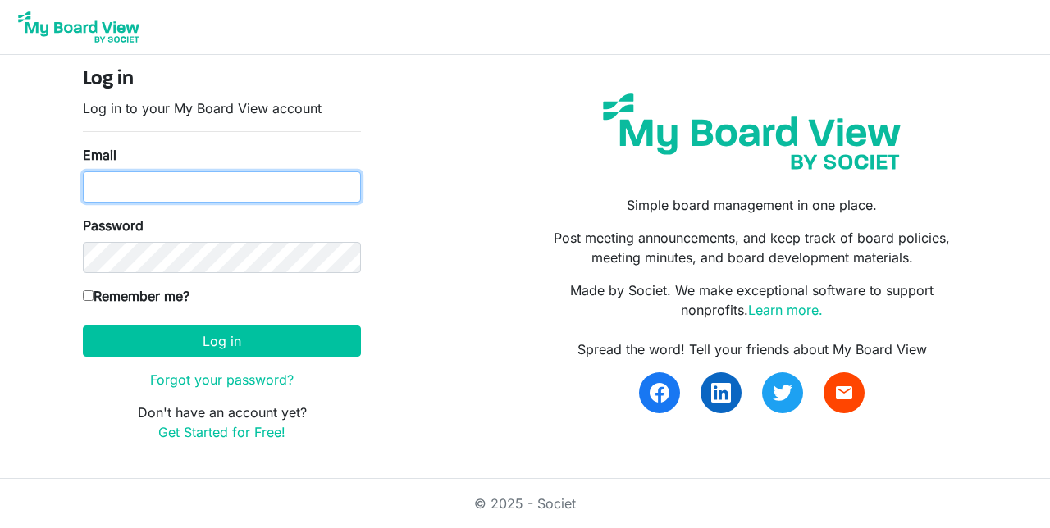
click at [97, 192] on input "Email" at bounding box center [222, 186] width 278 height 31
type input "[EMAIL_ADDRESS][DOMAIN_NAME]"
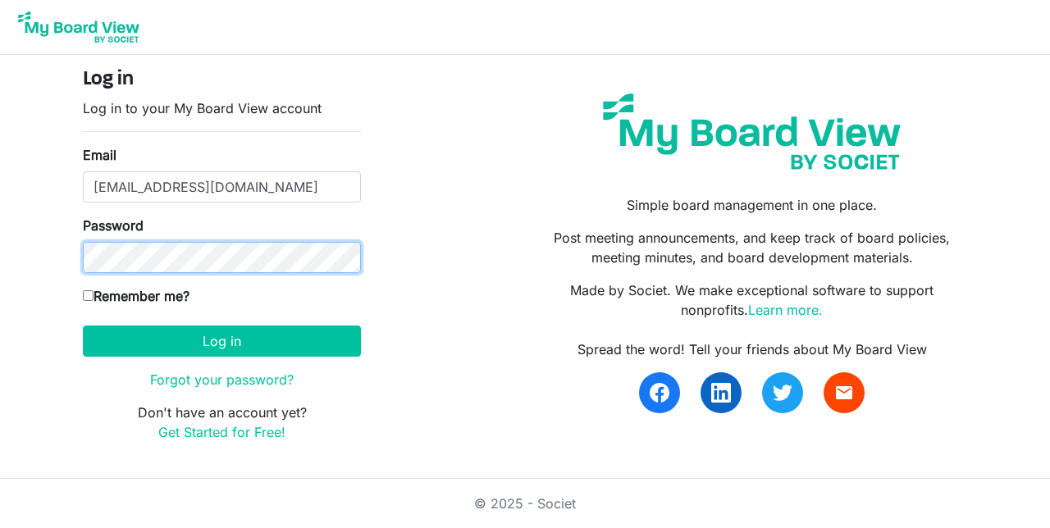
click at [83, 326] on button "Log in" at bounding box center [222, 341] width 278 height 31
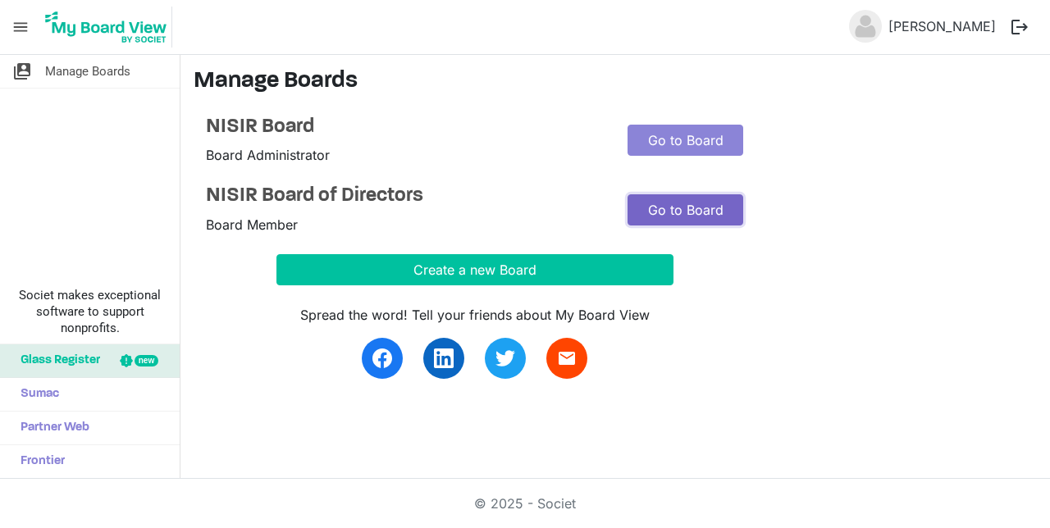
click at [678, 217] on link "Go to Board" at bounding box center [686, 209] width 116 height 31
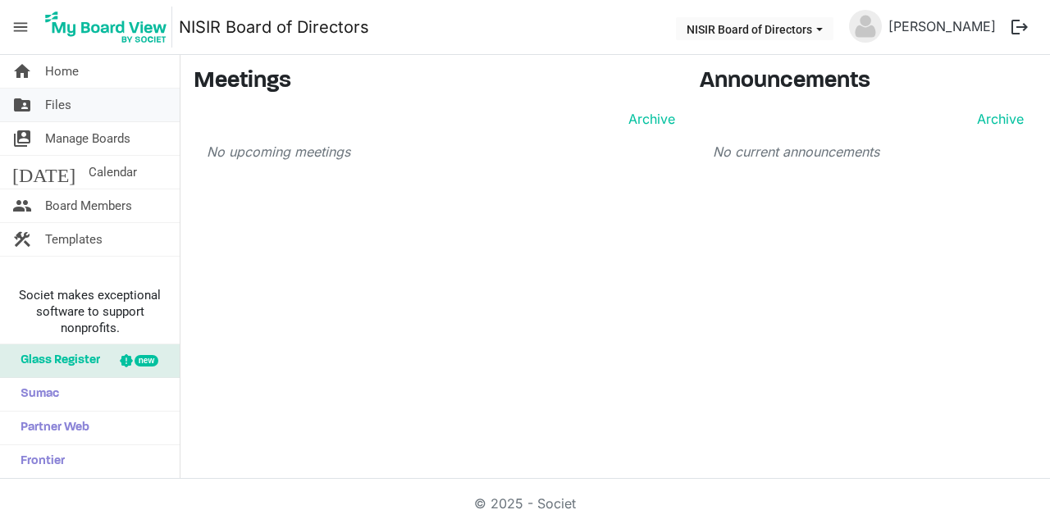
click at [59, 117] on span "Files" at bounding box center [58, 105] width 26 height 33
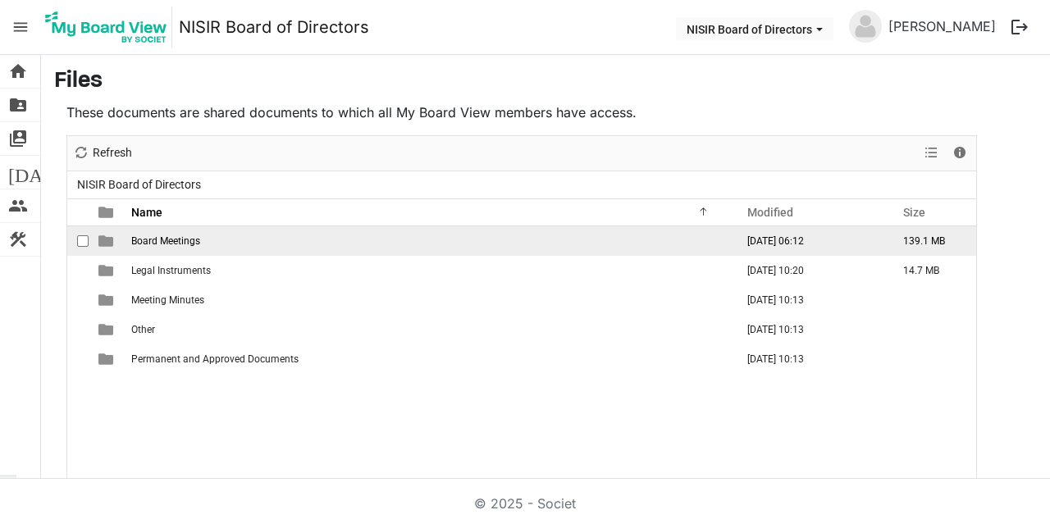
click at [161, 247] on td "Board Meetings" at bounding box center [428, 241] width 604 height 30
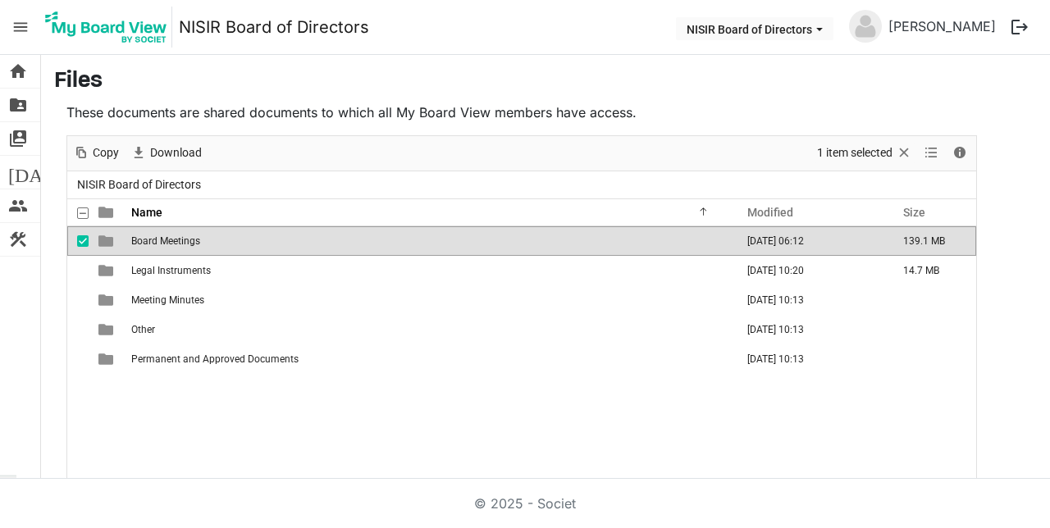
click at [144, 248] on td "Board Meetings" at bounding box center [428, 241] width 604 height 30
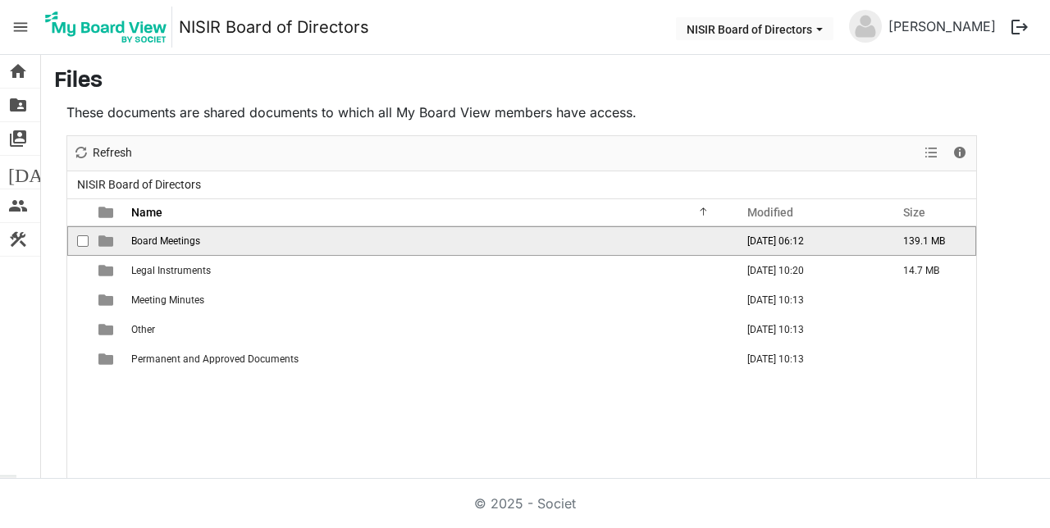
click at [143, 240] on span "Board Meetings" at bounding box center [165, 240] width 69 height 11
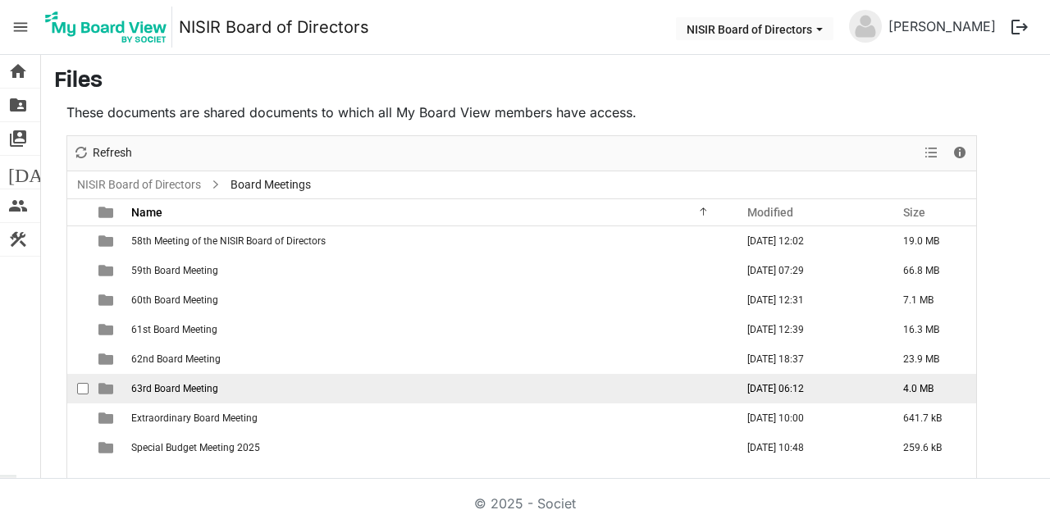
click at [196, 391] on span "63rd Board Meeting" at bounding box center [174, 388] width 87 height 11
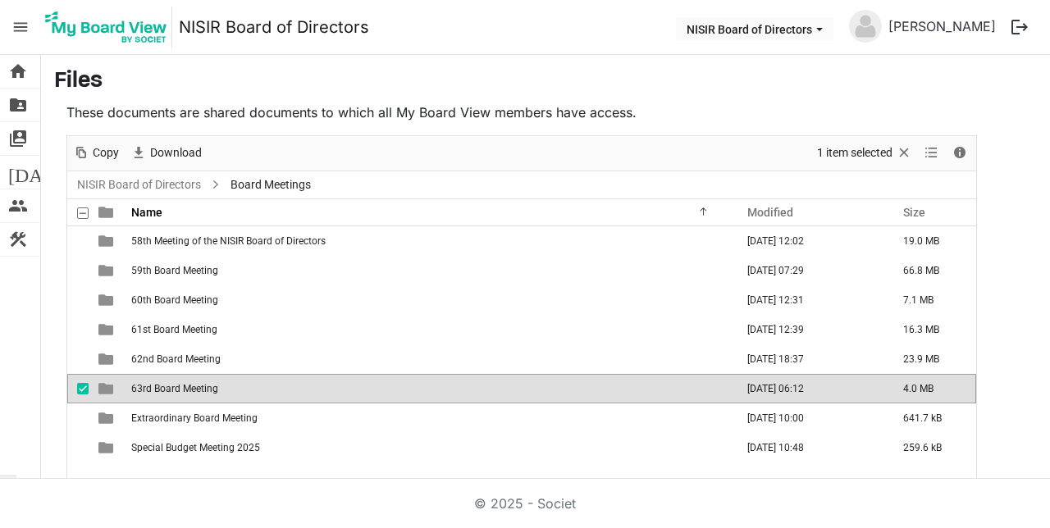
click at [287, 393] on td "63rd Board Meeting" at bounding box center [428, 389] width 604 height 30
click at [0, 0] on div at bounding box center [0, 0] width 0 height 0
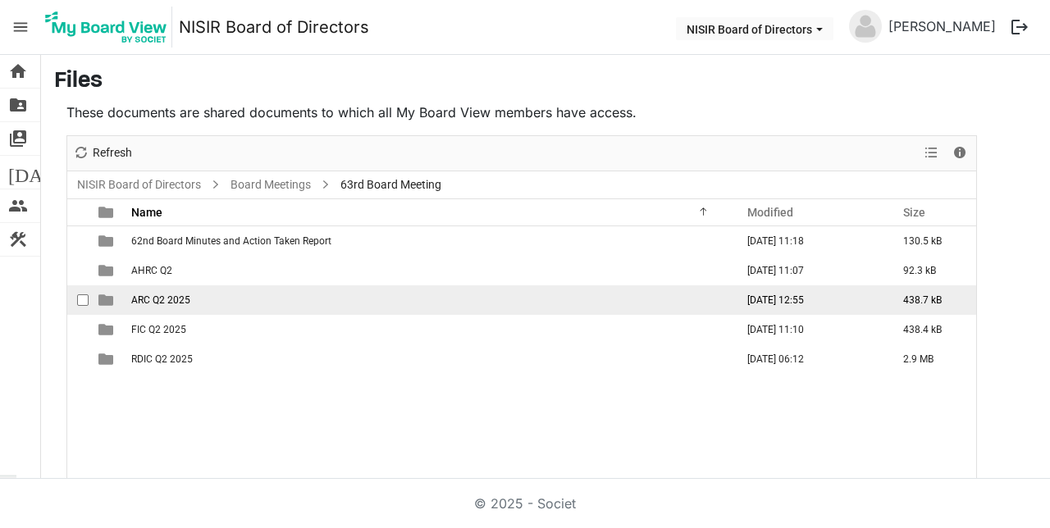
click at [150, 305] on td "ARC Q2 2025" at bounding box center [428, 300] width 604 height 30
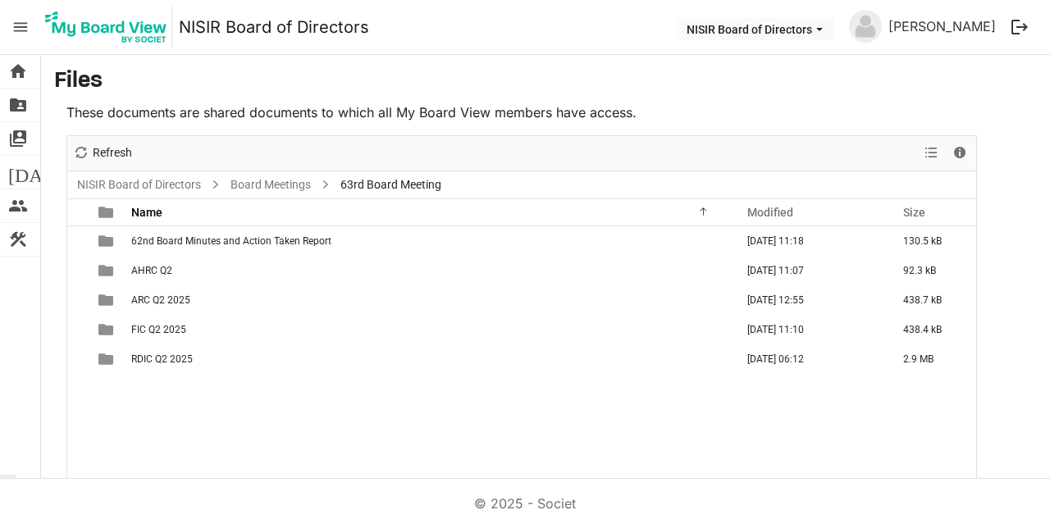
click at [150, 305] on td "ARC Q2 2025" at bounding box center [428, 300] width 604 height 30
click at [0, 0] on div at bounding box center [0, 0] width 0 height 0
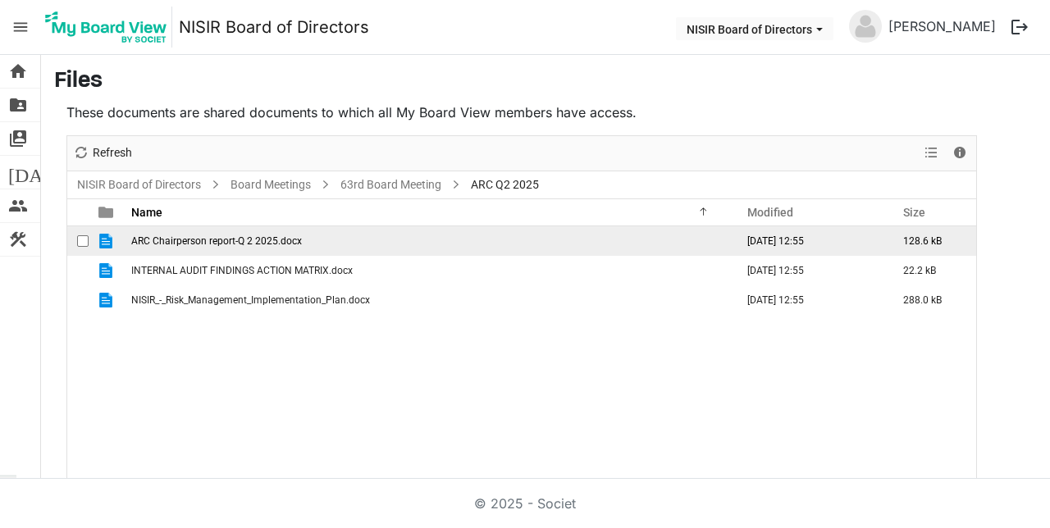
click at [232, 235] on span "ARC Chairperson report-Q 2 2025.docx" at bounding box center [216, 240] width 171 height 11
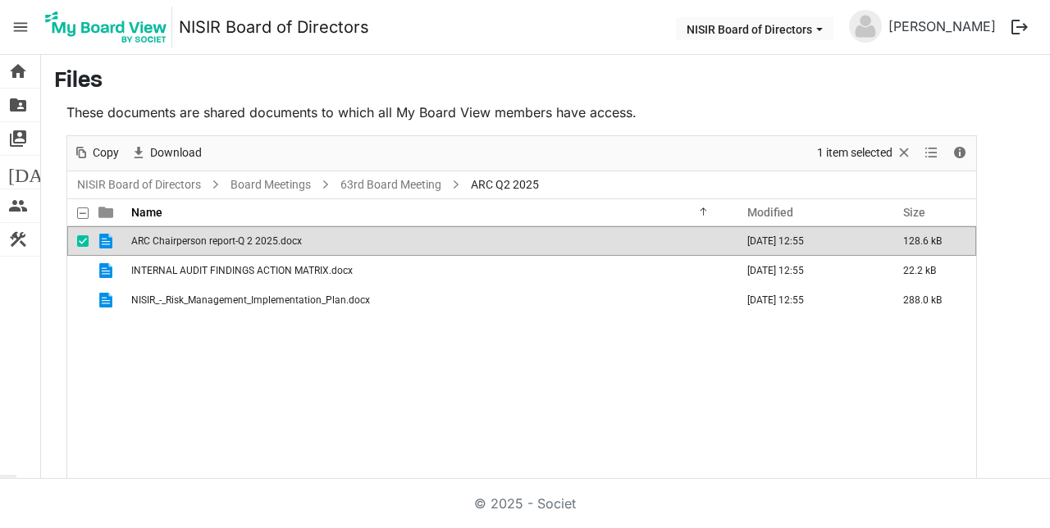
click at [232, 242] on span "ARC Chairperson report-Q 2 2025.docx" at bounding box center [216, 240] width 171 height 11
click at [232, 244] on span "ARC Chairperson report-Q 2 2025.docx" at bounding box center [216, 240] width 171 height 11
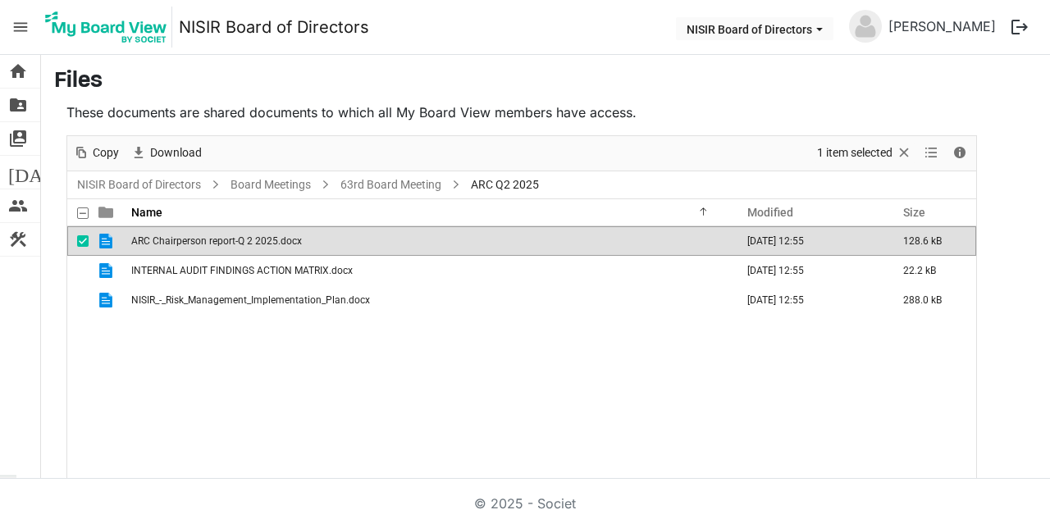
click at [232, 244] on span "ARC Chairperson report-Q 2 2025.docx" at bounding box center [216, 240] width 171 height 11
click at [499, 240] on td "ARC Chairperson report-Q 2 2025.docx" at bounding box center [428, 241] width 604 height 30
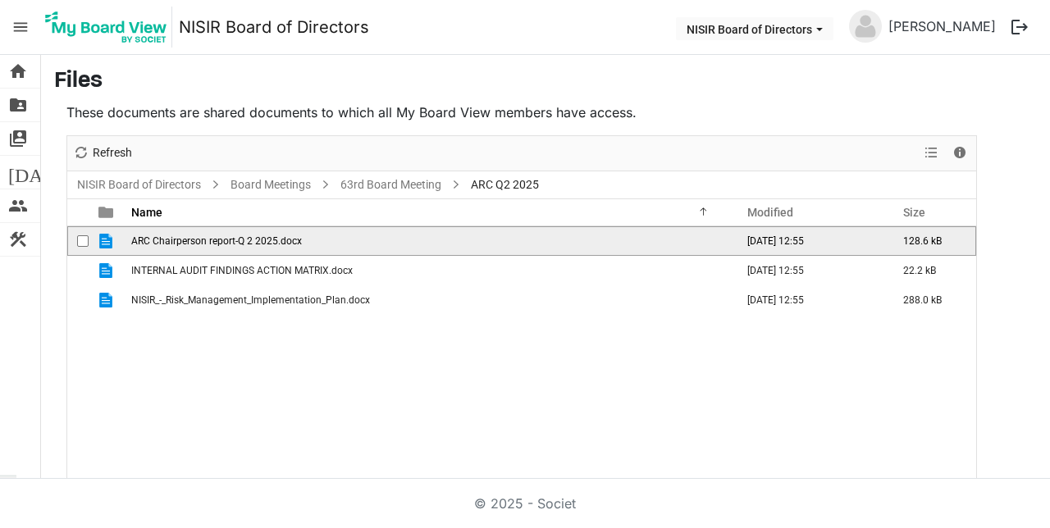
click at [451, 240] on td "ARC Chairperson report-Q 2 2025.docx" at bounding box center [428, 241] width 604 height 30
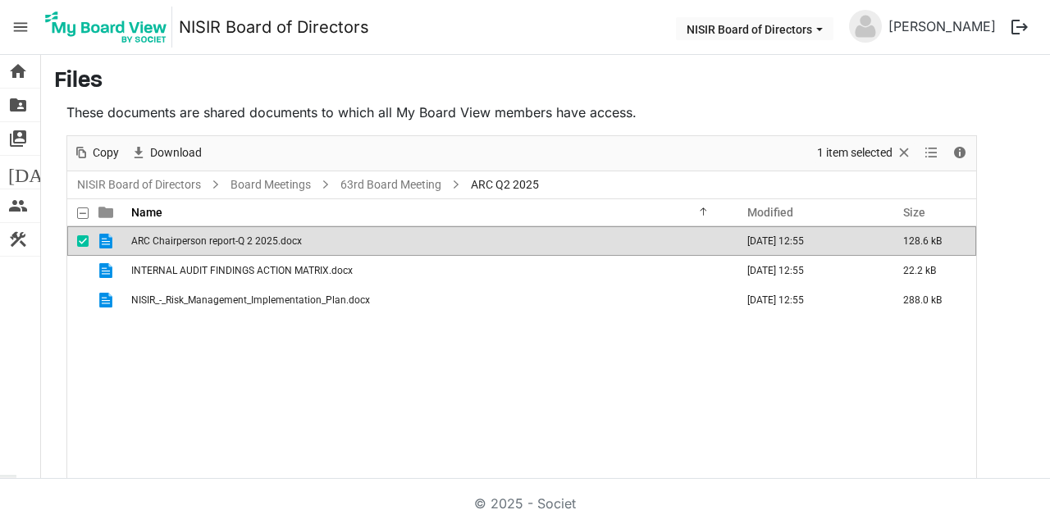
click at [219, 245] on td "ARC Chairperson report-Q 2 2025.docx" at bounding box center [428, 241] width 604 height 30
click at [219, 245] on span "ARC Chairperson report-Q 2 2025.docx" at bounding box center [216, 240] width 171 height 11
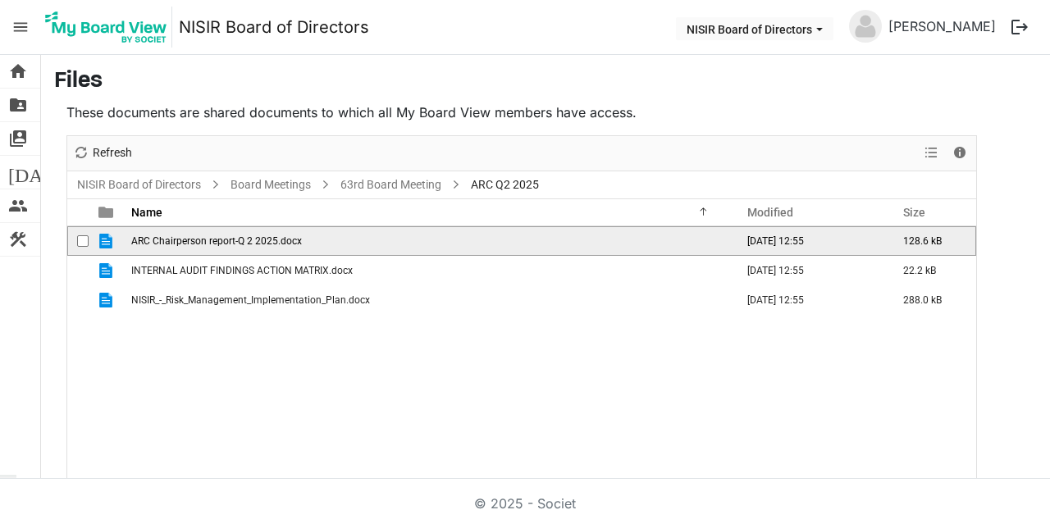
click at [219, 245] on td "ARC Chairperson report-Q 2 2025.docx" at bounding box center [428, 241] width 604 height 30
click at [219, 245] on span "ARC Chairperson report-Q 2 2025.docx" at bounding box center [216, 240] width 171 height 11
click at [219, 245] on td "ARC Chairperson report-Q 2 2025.docx" at bounding box center [428, 241] width 604 height 30
click at [219, 245] on span "ARC Chairperson report-Q 2 2025.docx" at bounding box center [216, 240] width 171 height 11
click at [219, 245] on td "ARC Chairperson report-Q 2 2025.docx" at bounding box center [428, 241] width 604 height 30
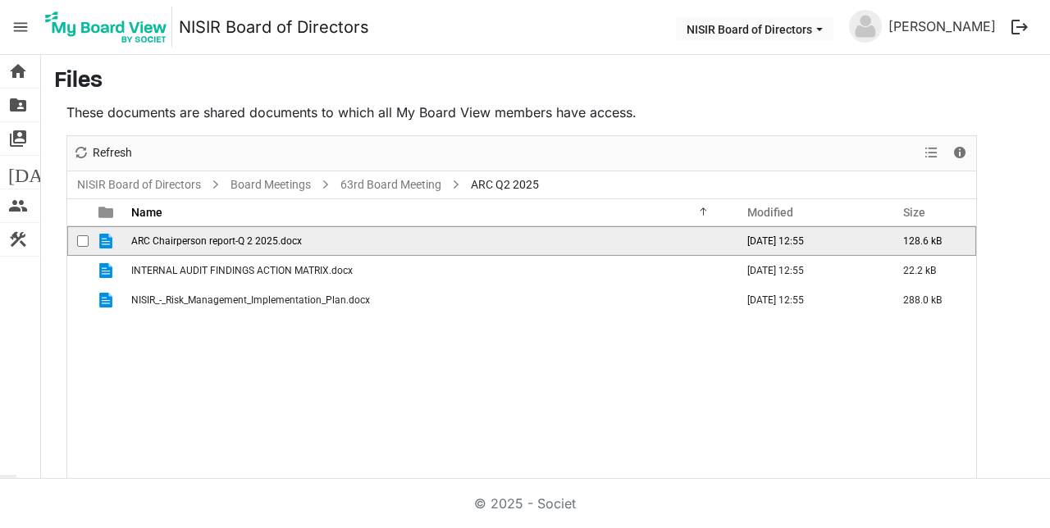
click at [219, 245] on span "ARC Chairperson report-Q 2 2025.docx" at bounding box center [216, 240] width 171 height 11
click at [143, 239] on span "ARC Chairperson report-Q 2 2025.docx" at bounding box center [216, 240] width 171 height 11
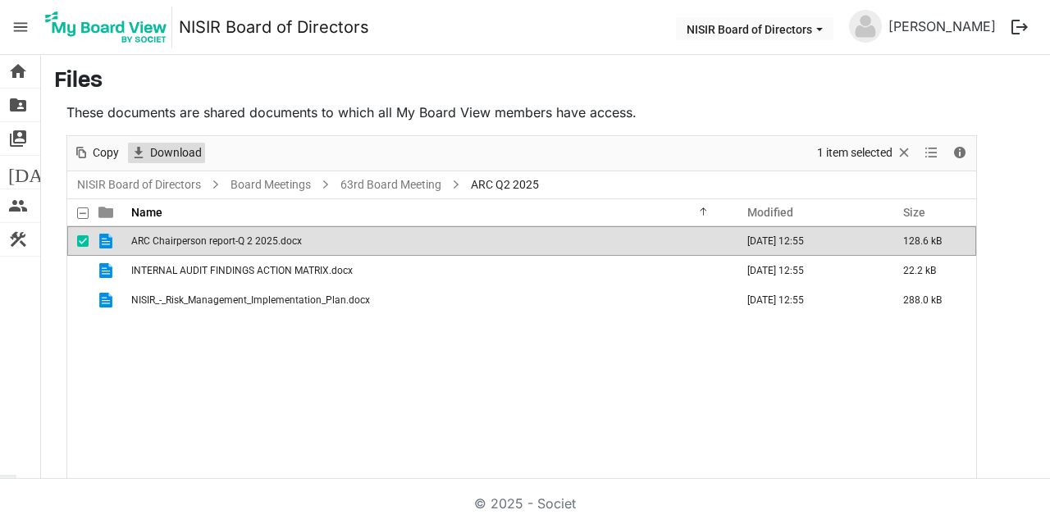
click at [179, 153] on span "Download" at bounding box center [175, 153] width 55 height 21
